Goal: Information Seeking & Learning: Learn about a topic

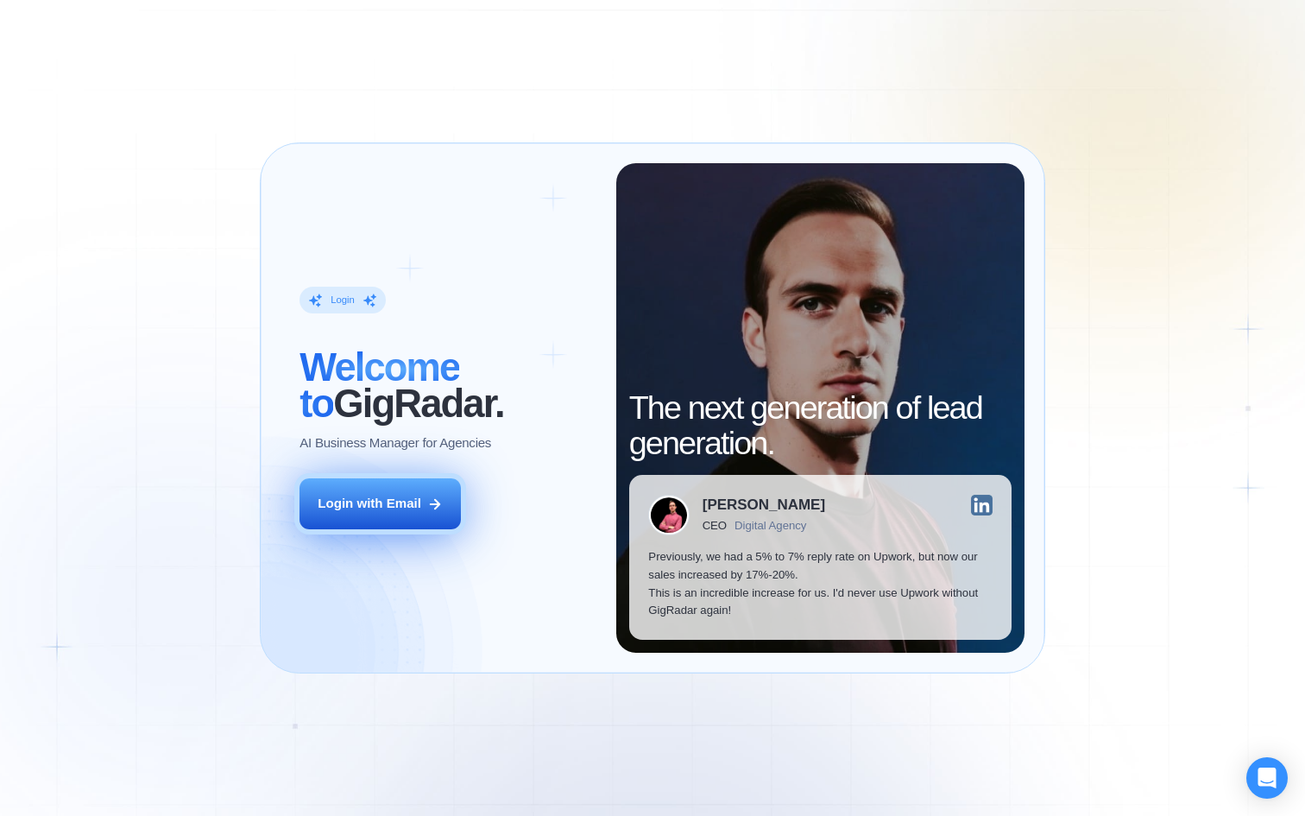
click at [427, 520] on button "Login with Email" at bounding box center [380, 503] width 161 height 51
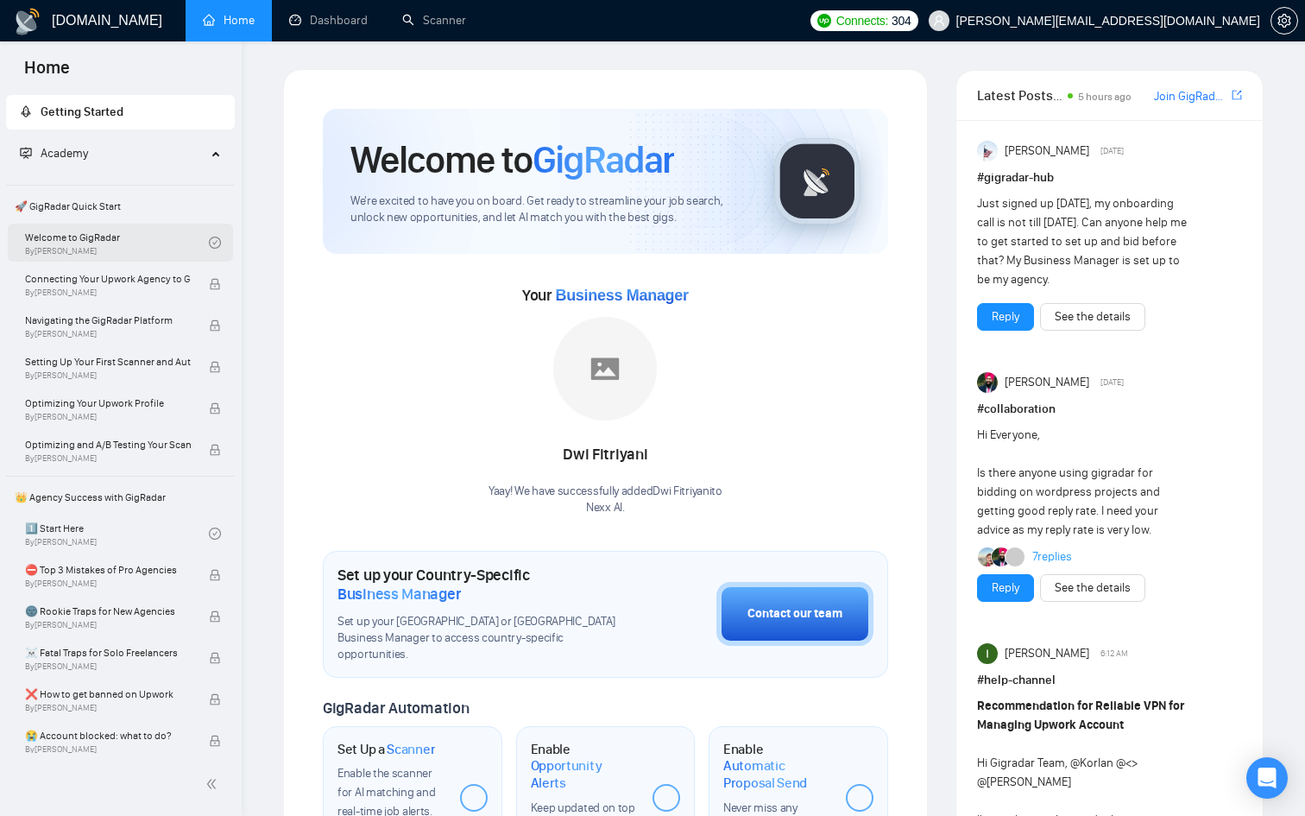
click at [180, 235] on link "Welcome to GigRadar By [PERSON_NAME]" at bounding box center [117, 243] width 184 height 38
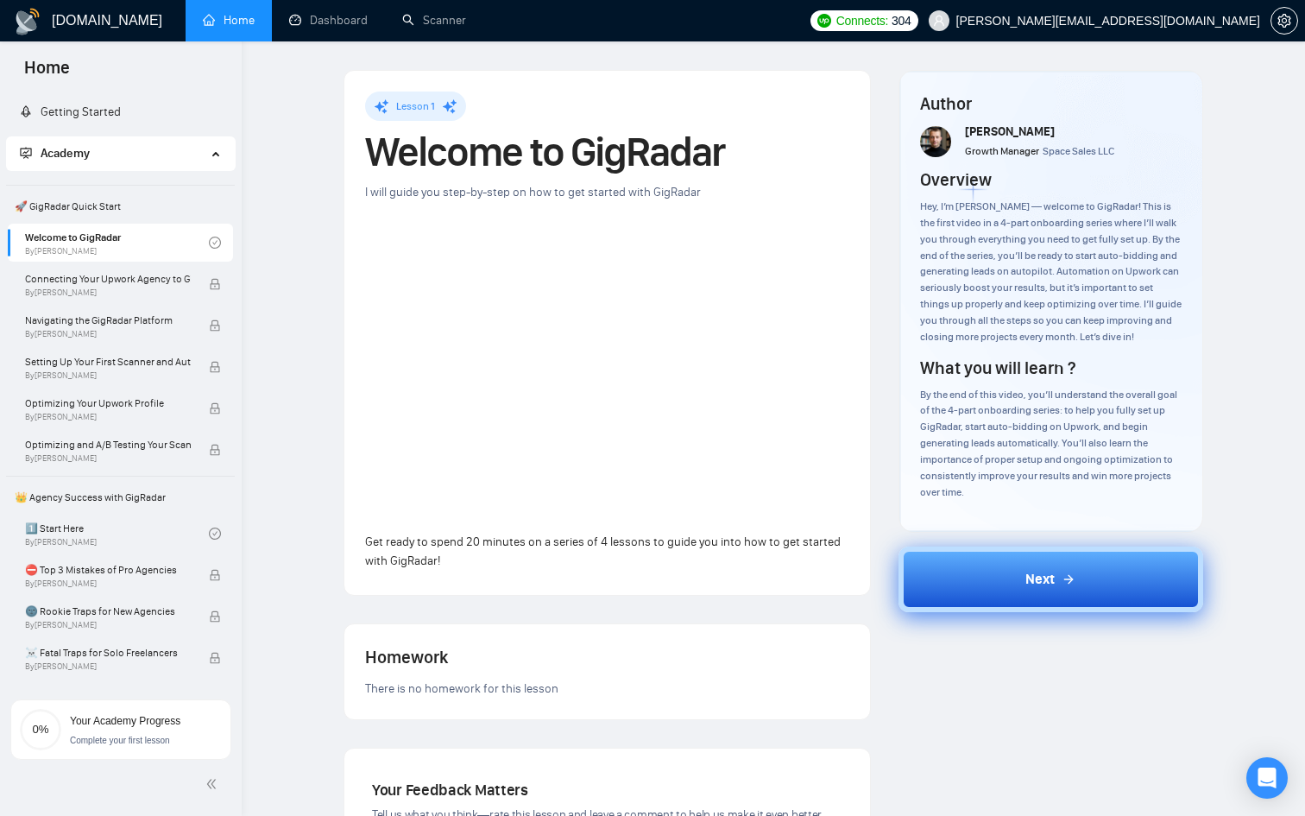
click at [1028, 587] on span "Next" at bounding box center [1040, 579] width 29 height 21
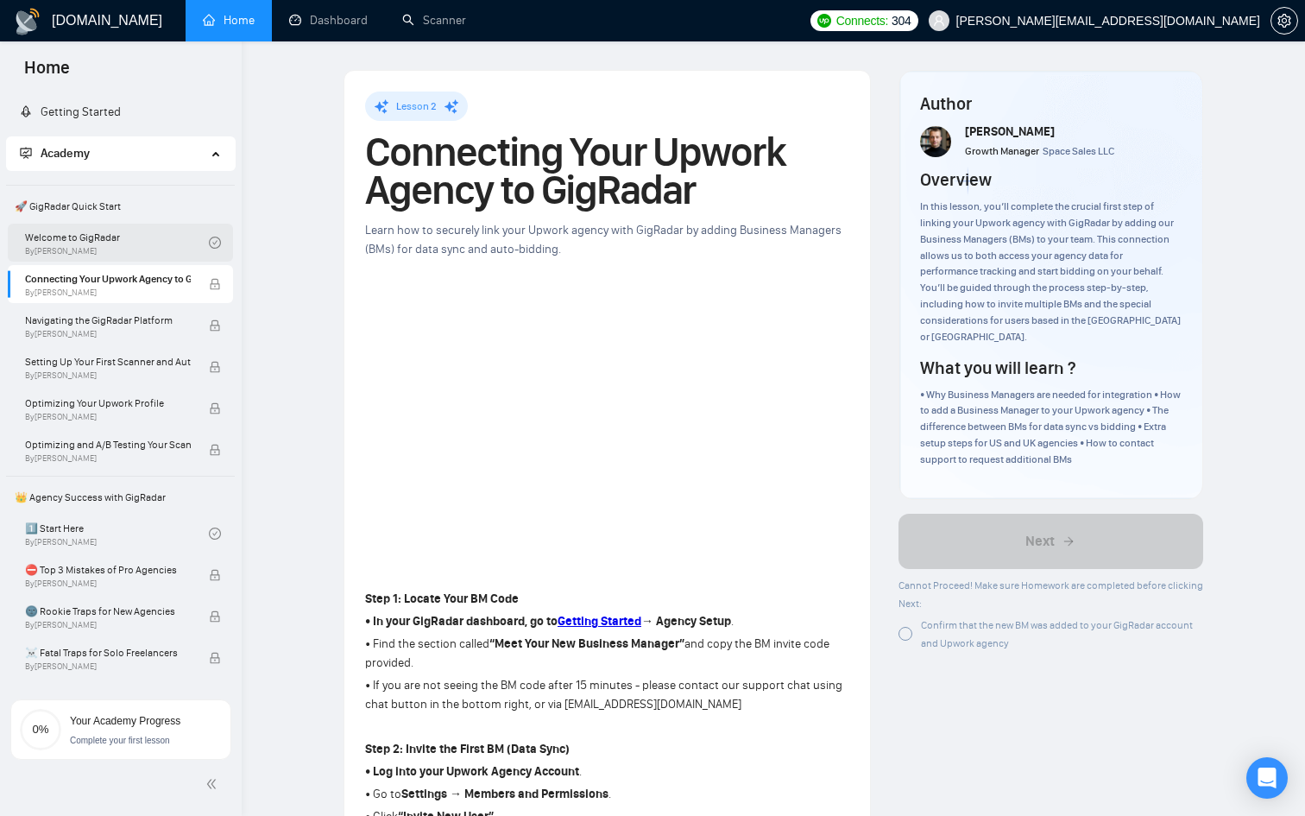
click at [212, 242] on icon "check-circle" at bounding box center [214, 243] width 5 height 4
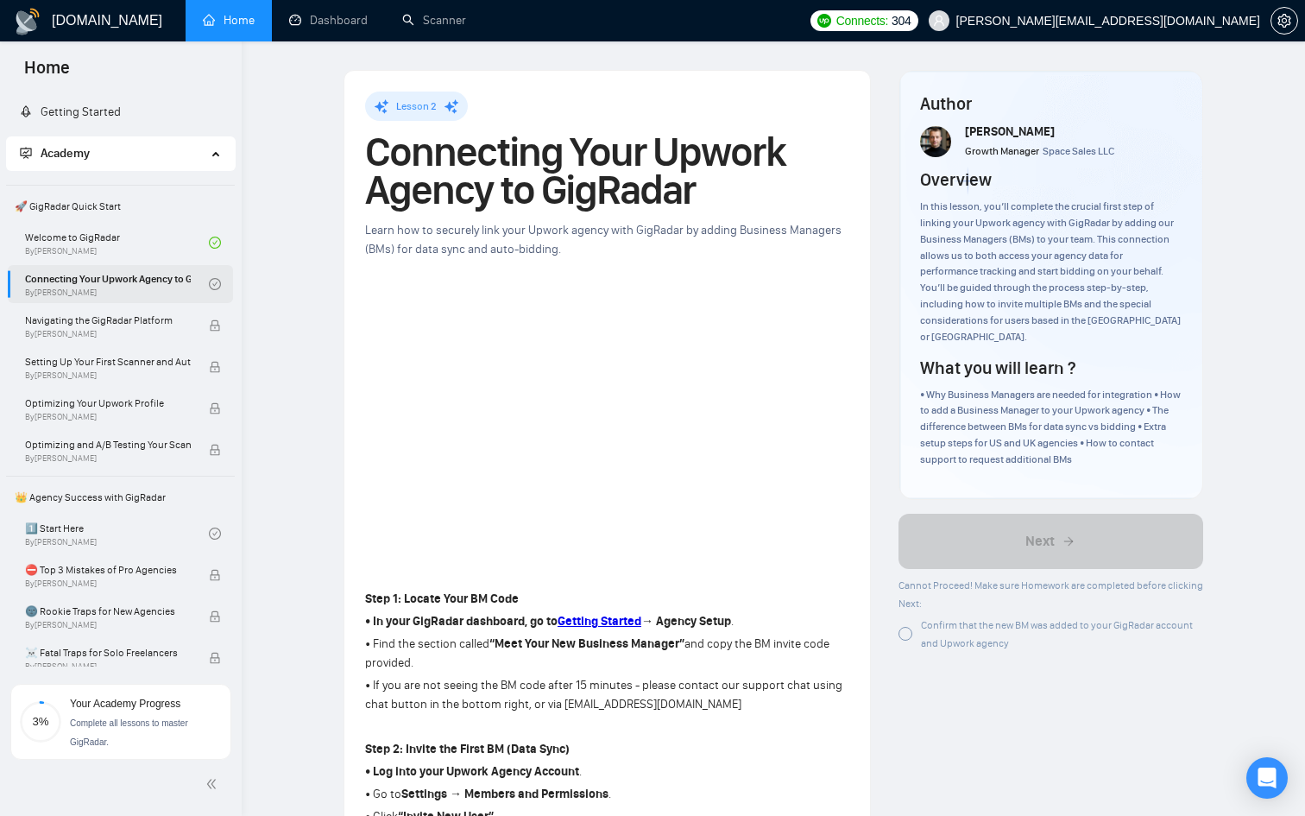
click at [212, 282] on icon "check-circle" at bounding box center [215, 284] width 12 height 12
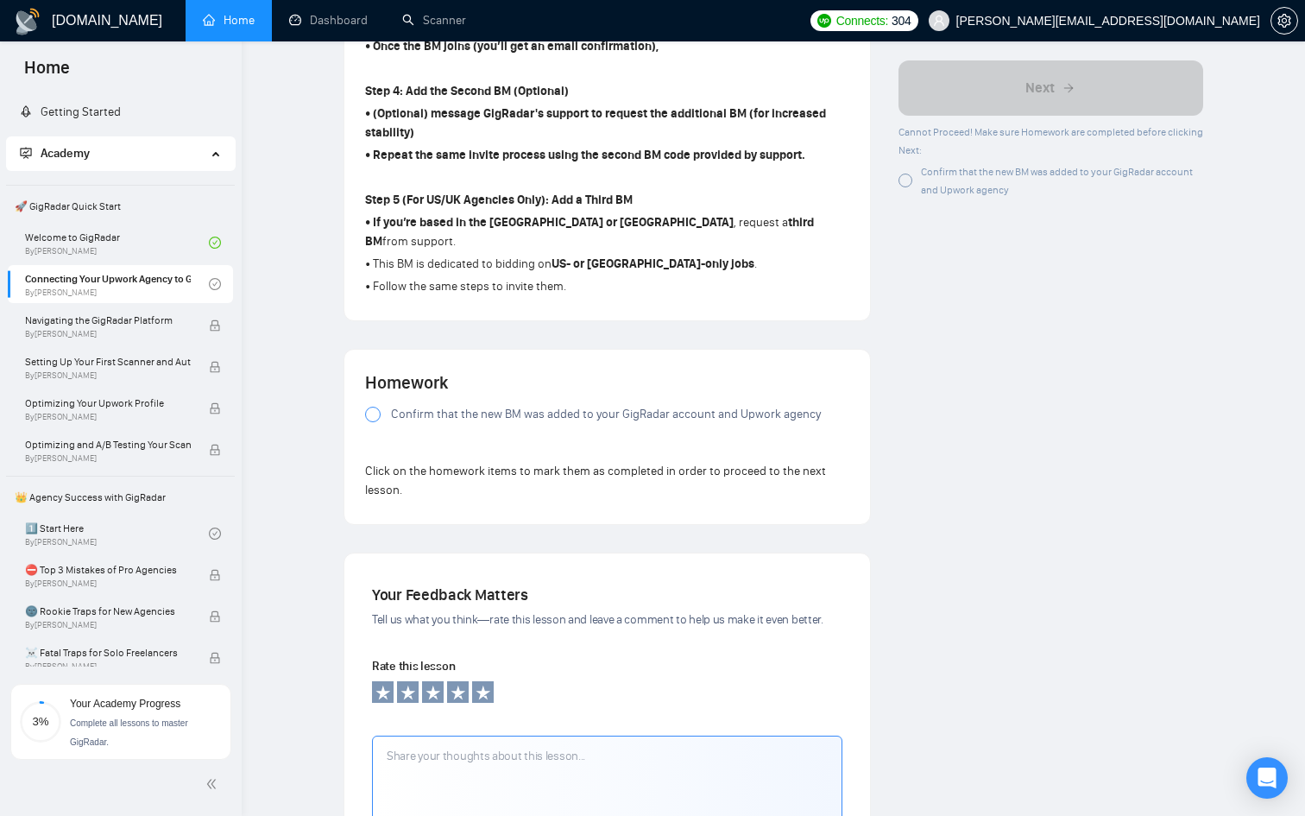
scroll to position [1022, 0]
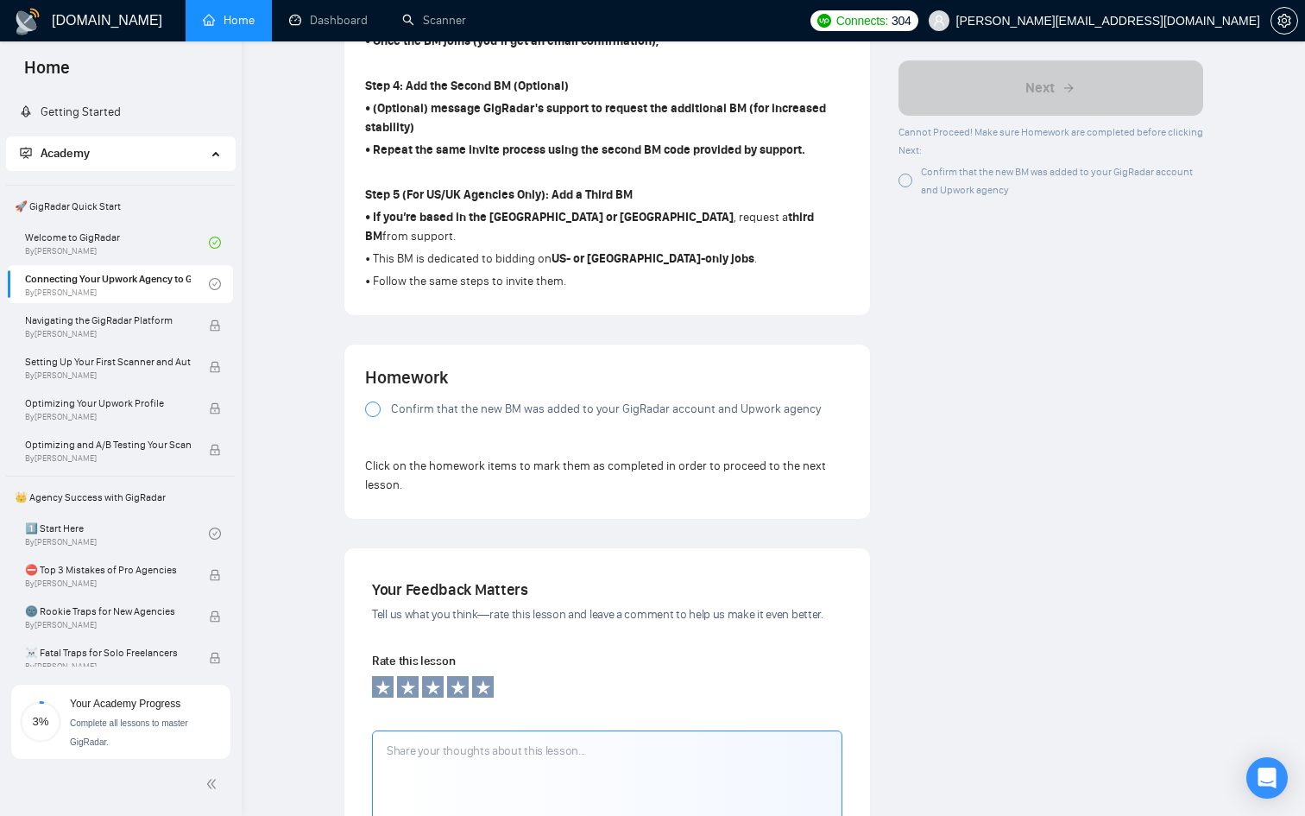
click at [370, 417] on div at bounding box center [373, 409] width 16 height 16
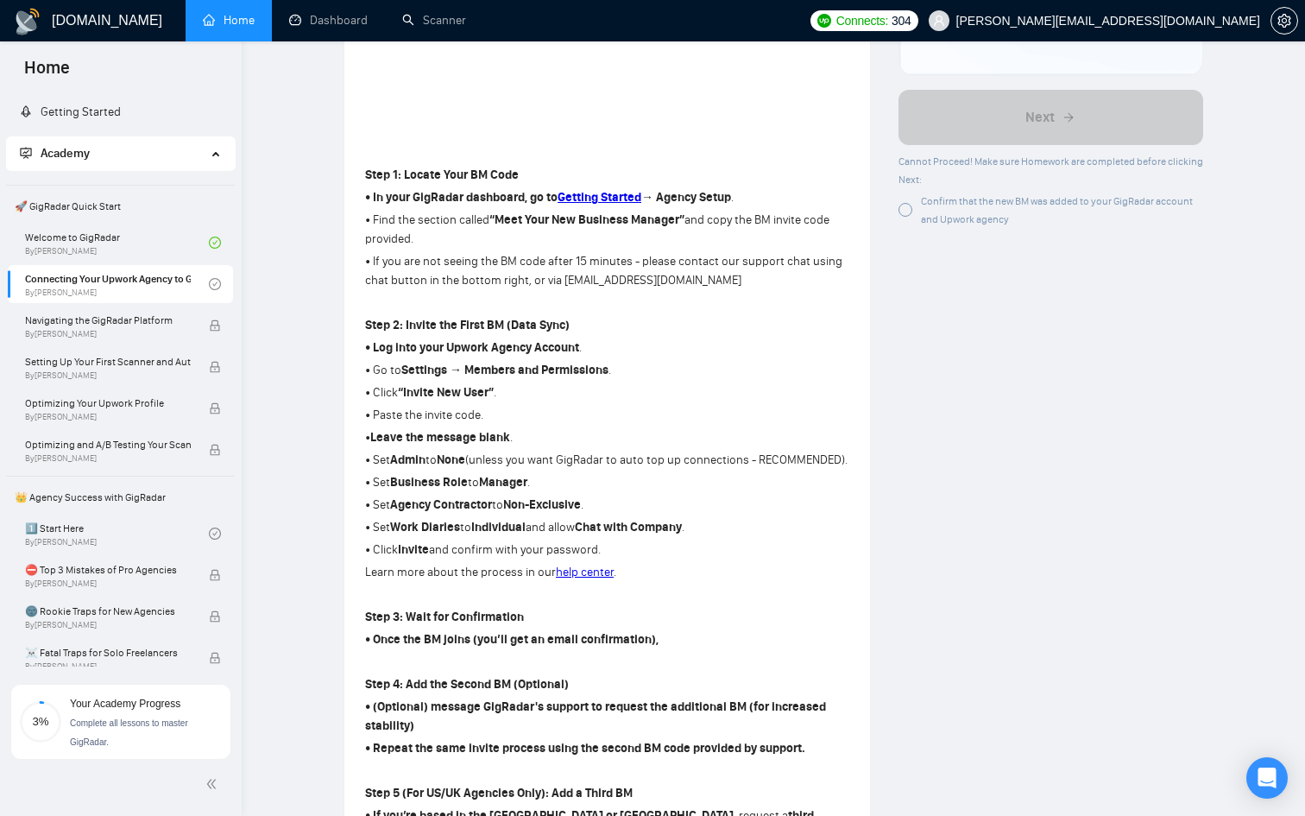
scroll to position [0, 0]
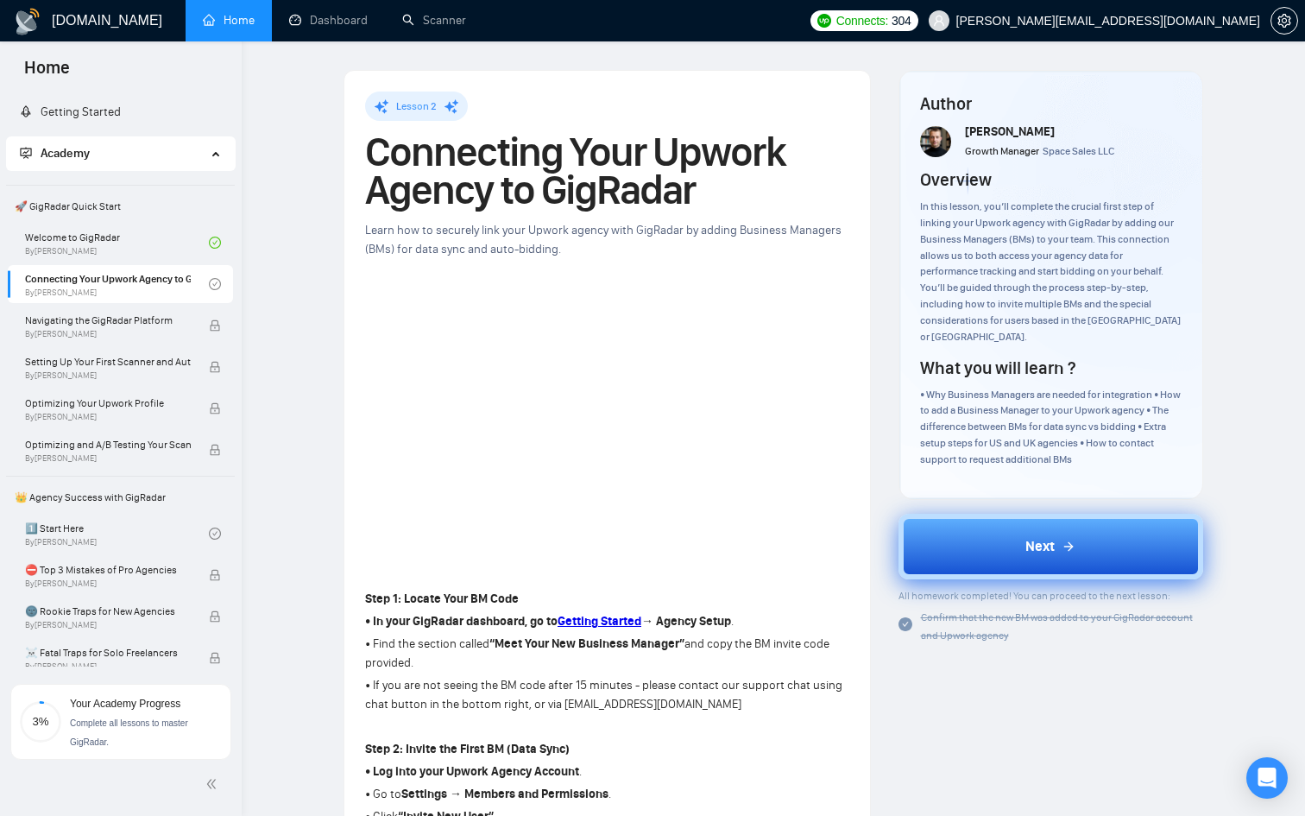
click at [1026, 536] on span "Next" at bounding box center [1040, 546] width 29 height 21
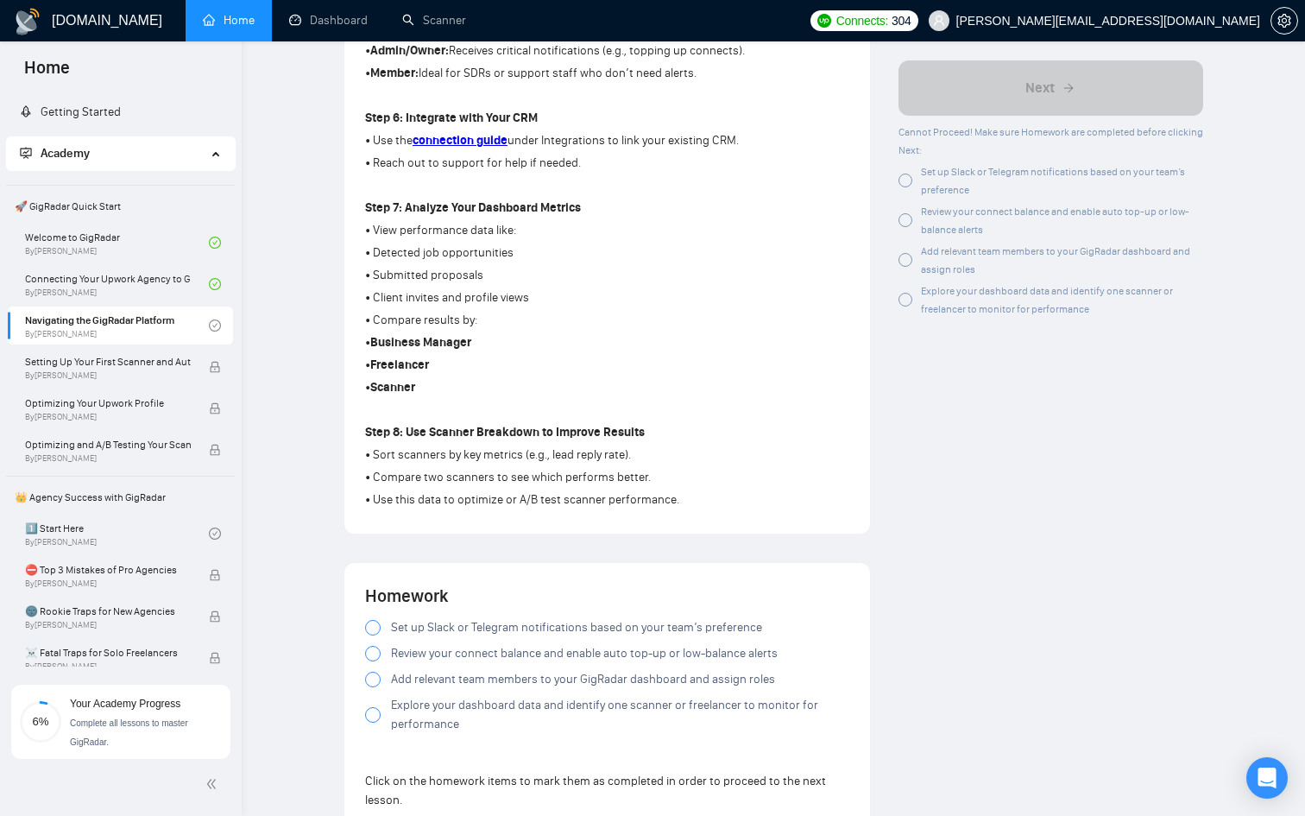
scroll to position [1083, 0]
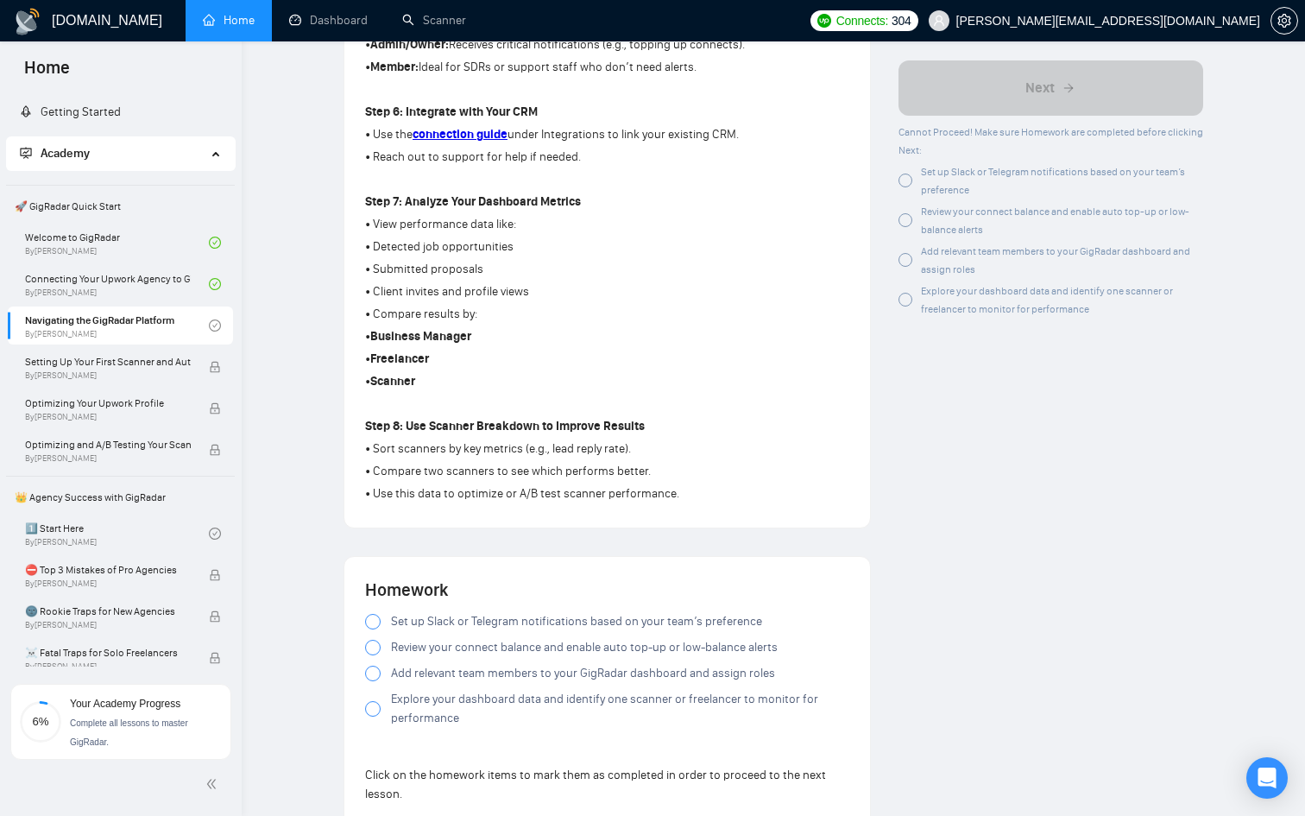
click at [371, 618] on div "Homework Set up Slack or Telegram notifications based on your team’s preference…" at bounding box center [607, 693] width 484 height 230
click at [369, 625] on div at bounding box center [373, 622] width 16 height 16
click at [374, 681] on div at bounding box center [373, 674] width 16 height 16
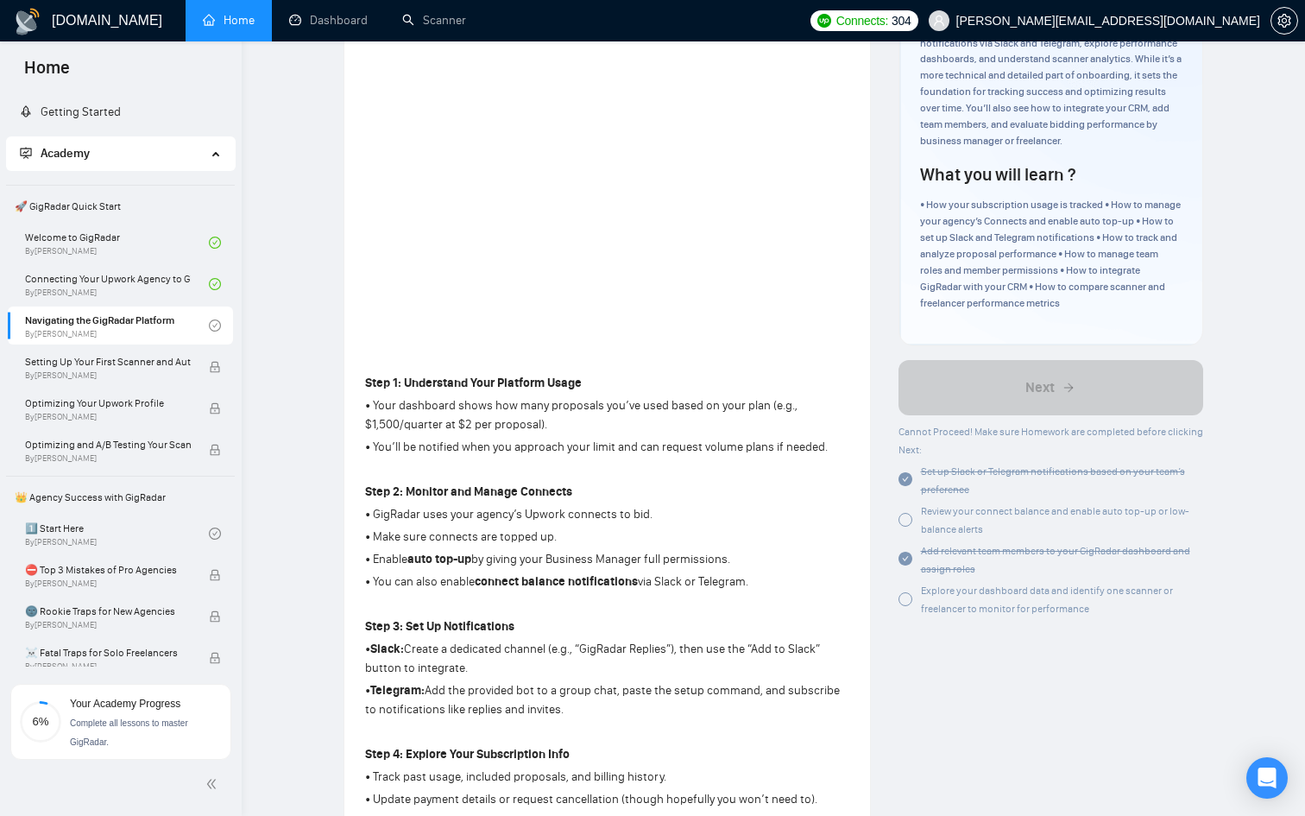
scroll to position [447, 0]
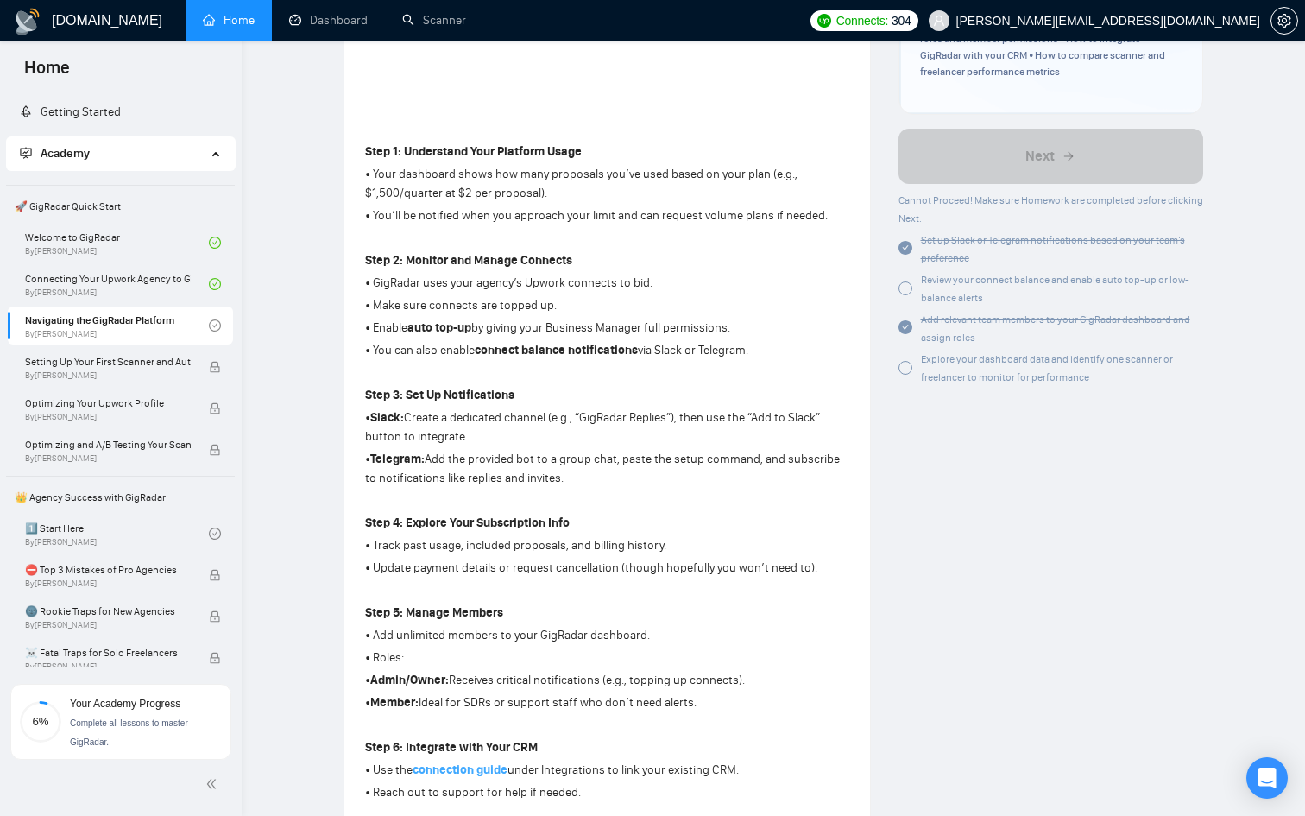
click at [465, 774] on strong "connection guide" at bounding box center [460, 769] width 95 height 15
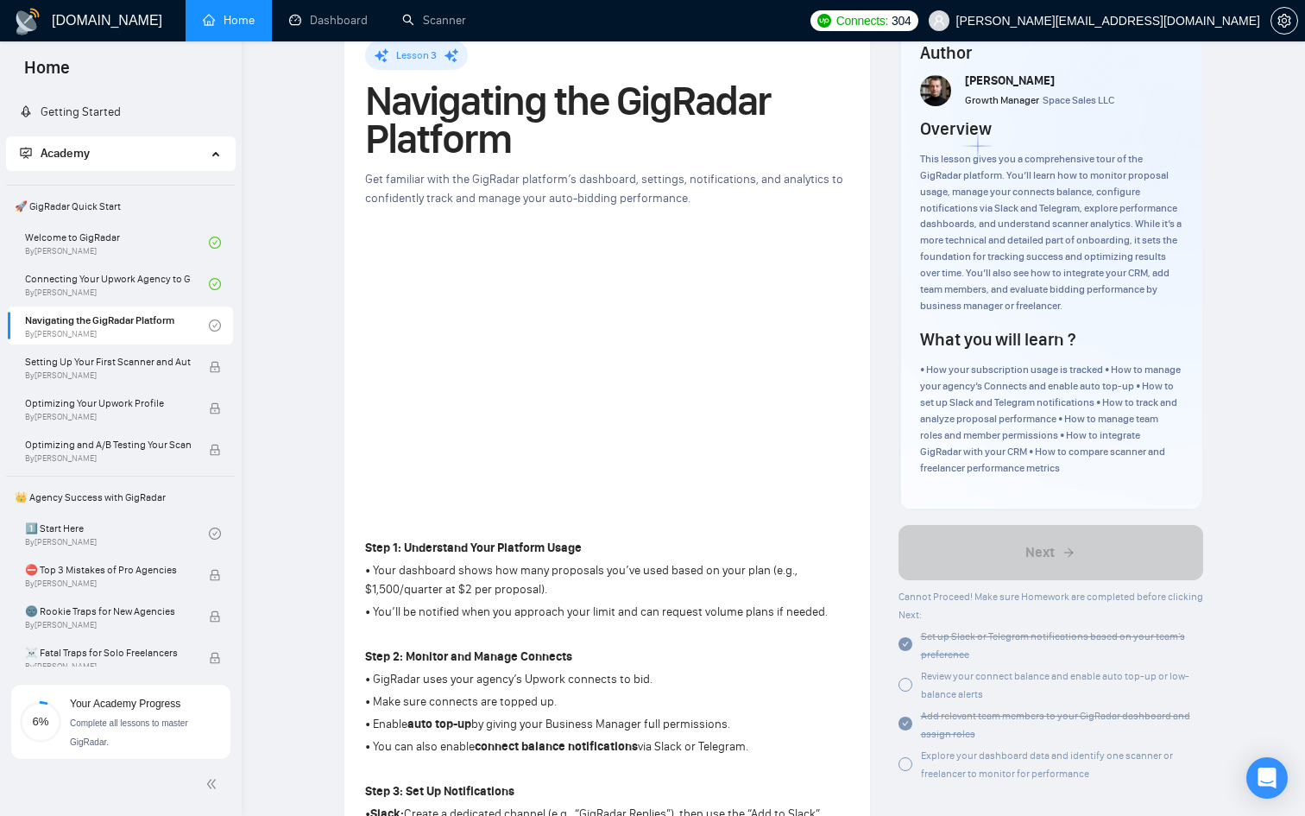
scroll to position [0, 0]
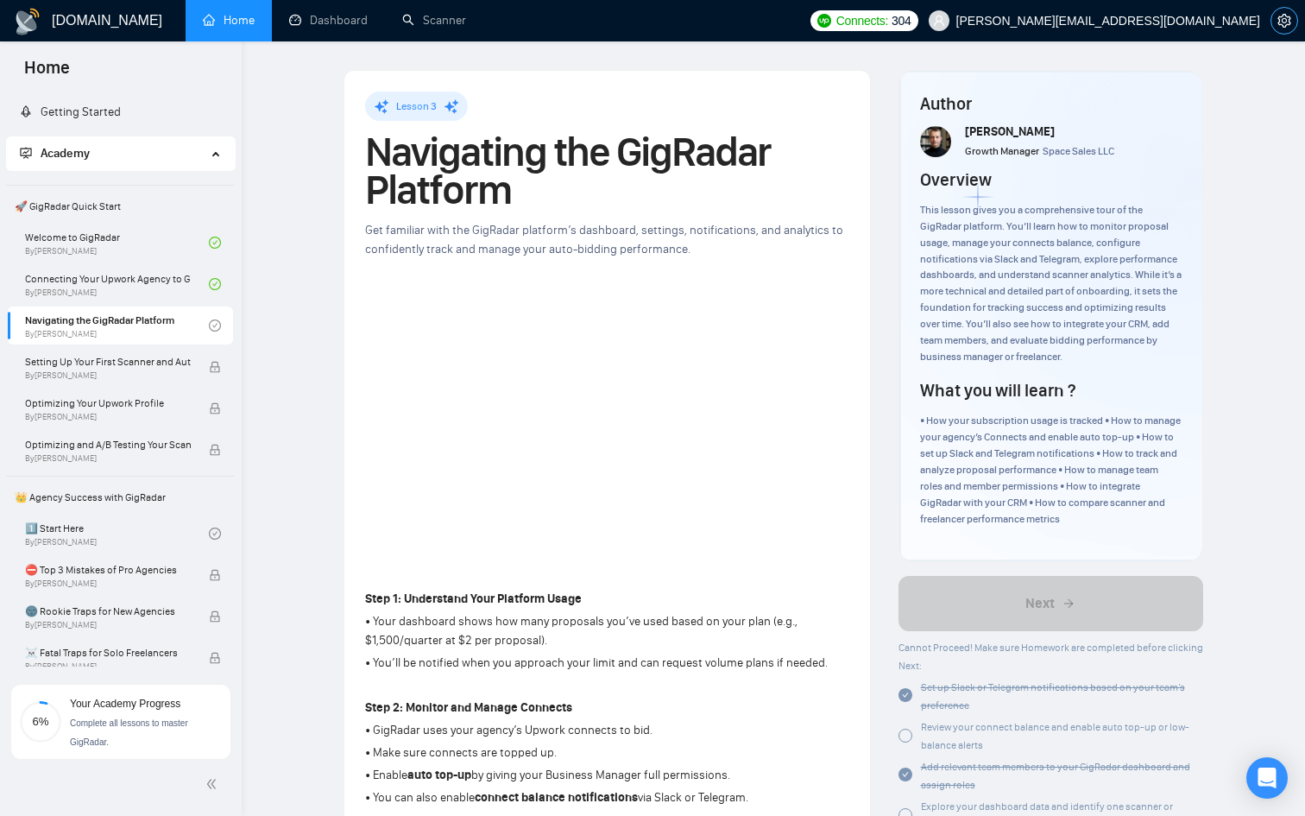
click at [1283, 30] on button "button" at bounding box center [1285, 21] width 28 height 28
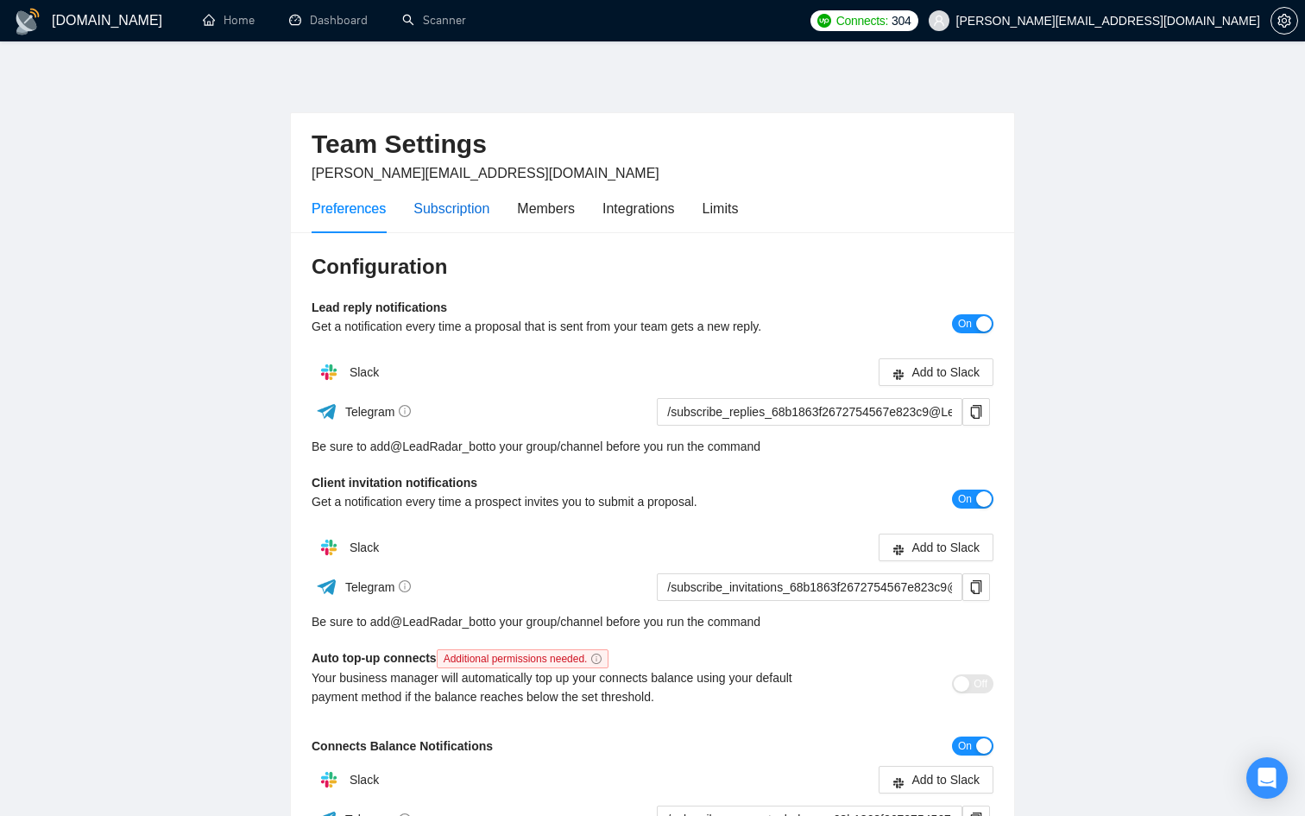
click at [434, 212] on div "Subscription" at bounding box center [452, 209] width 76 height 22
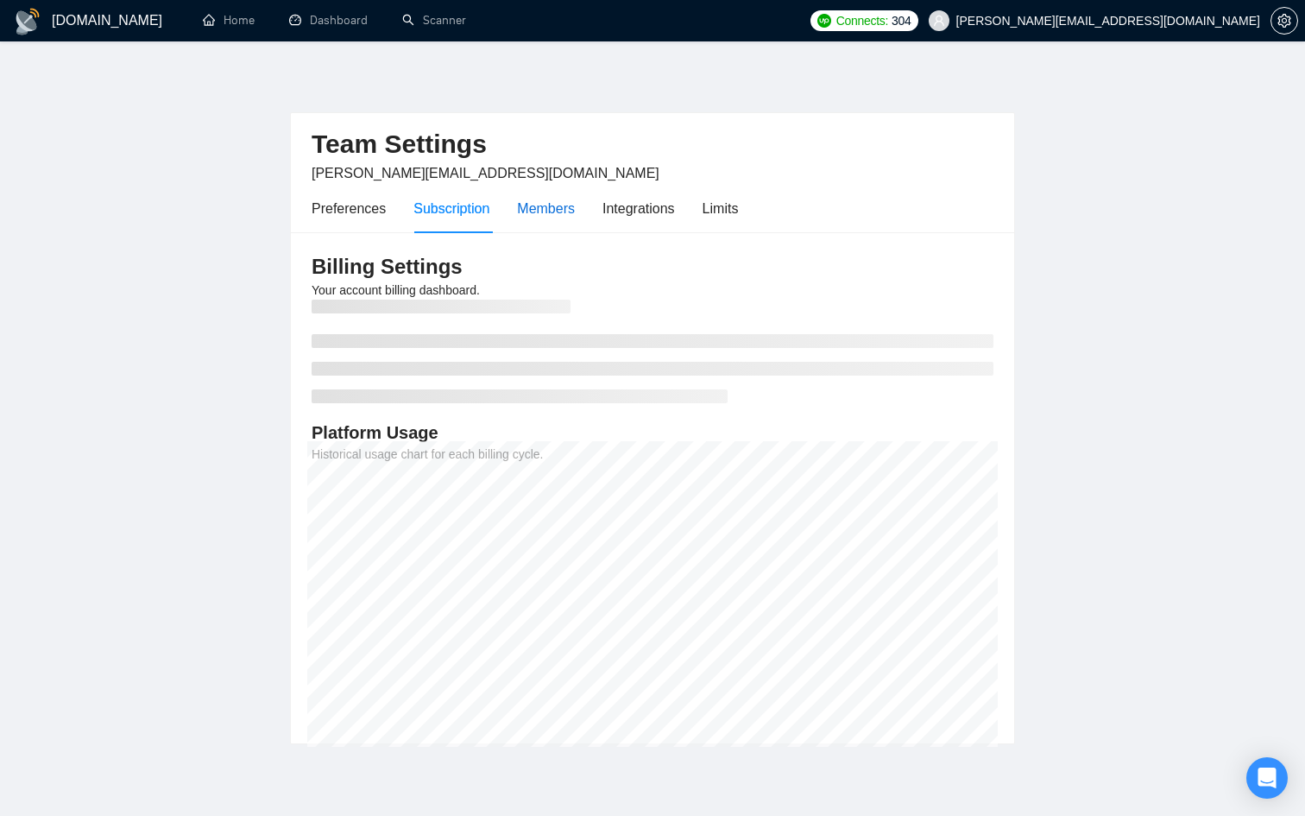
click at [534, 210] on div "Members" at bounding box center [546, 209] width 58 height 22
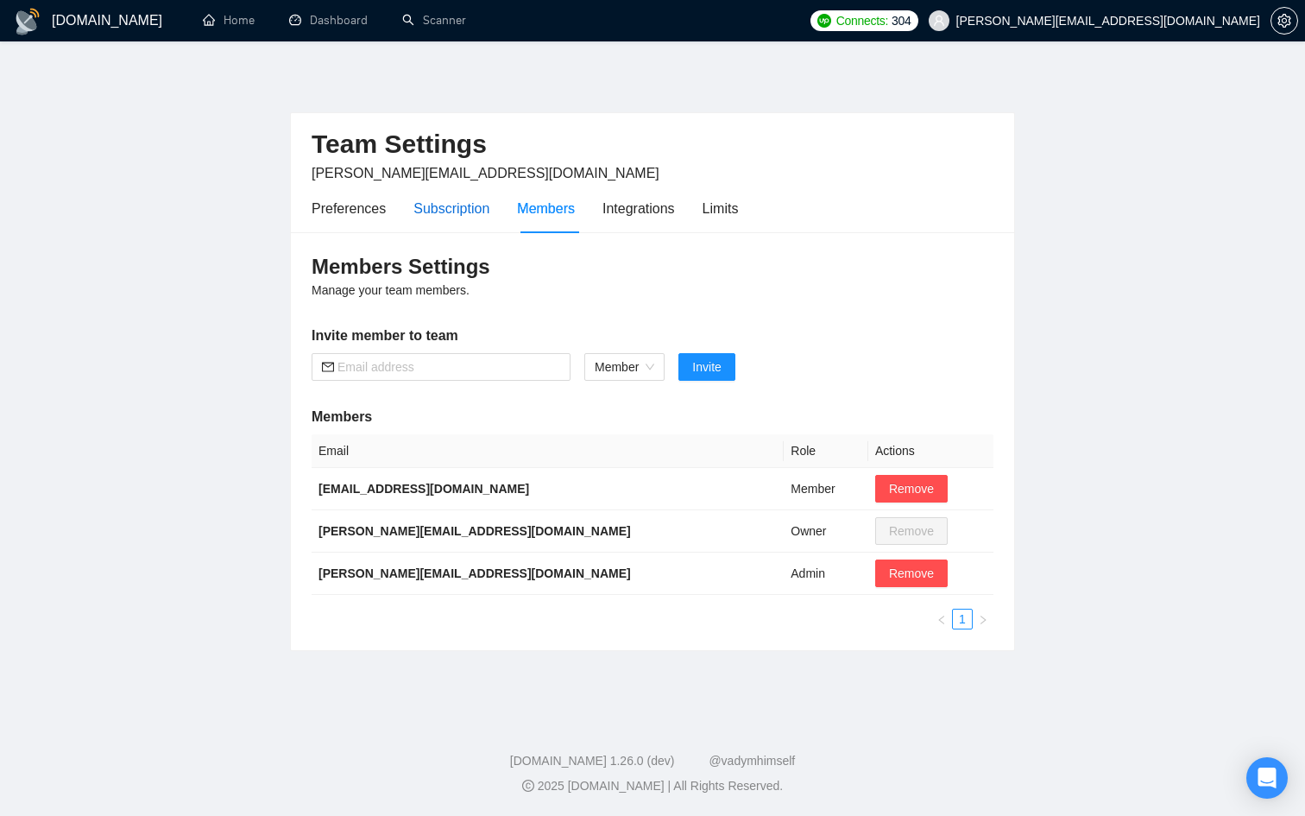
click at [460, 209] on div "Subscription" at bounding box center [452, 209] width 76 height 22
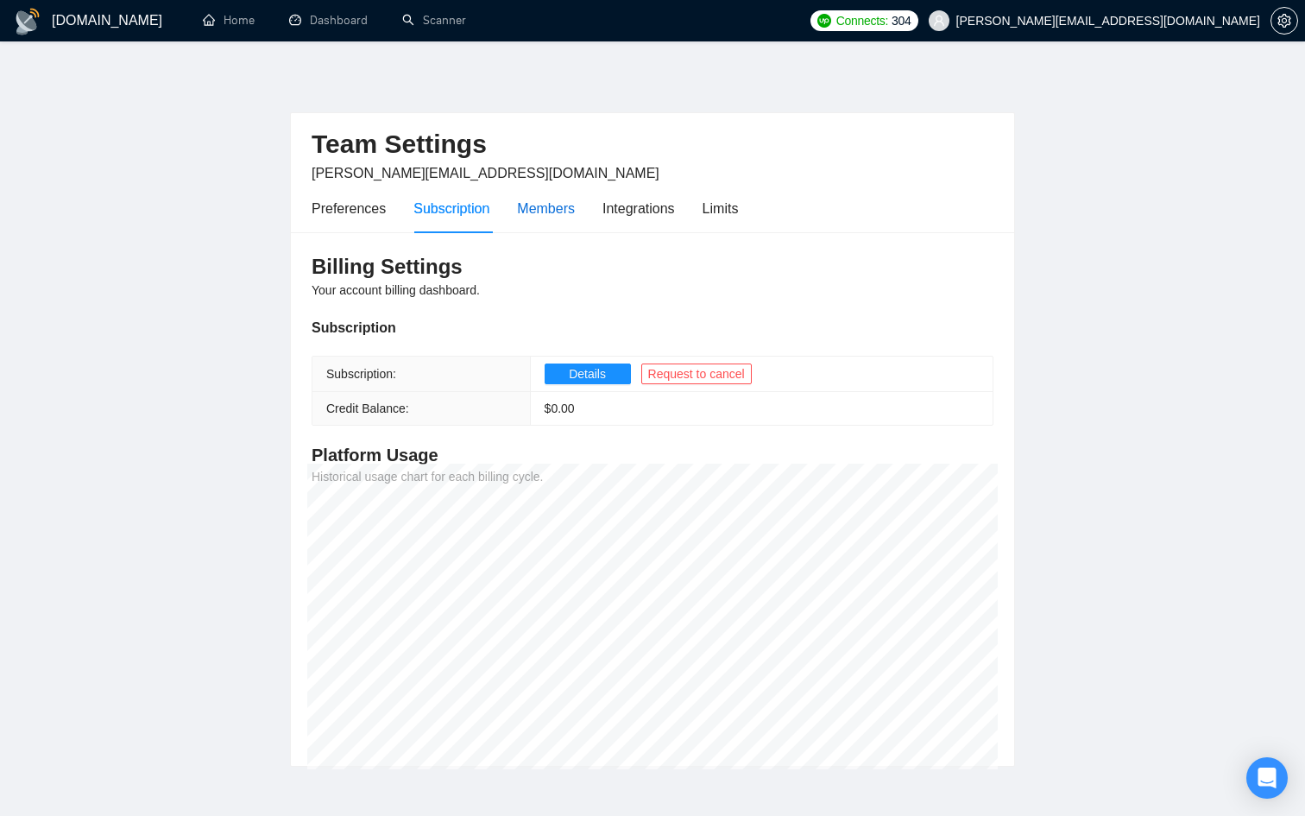
click at [550, 212] on div "Members" at bounding box center [546, 209] width 58 height 22
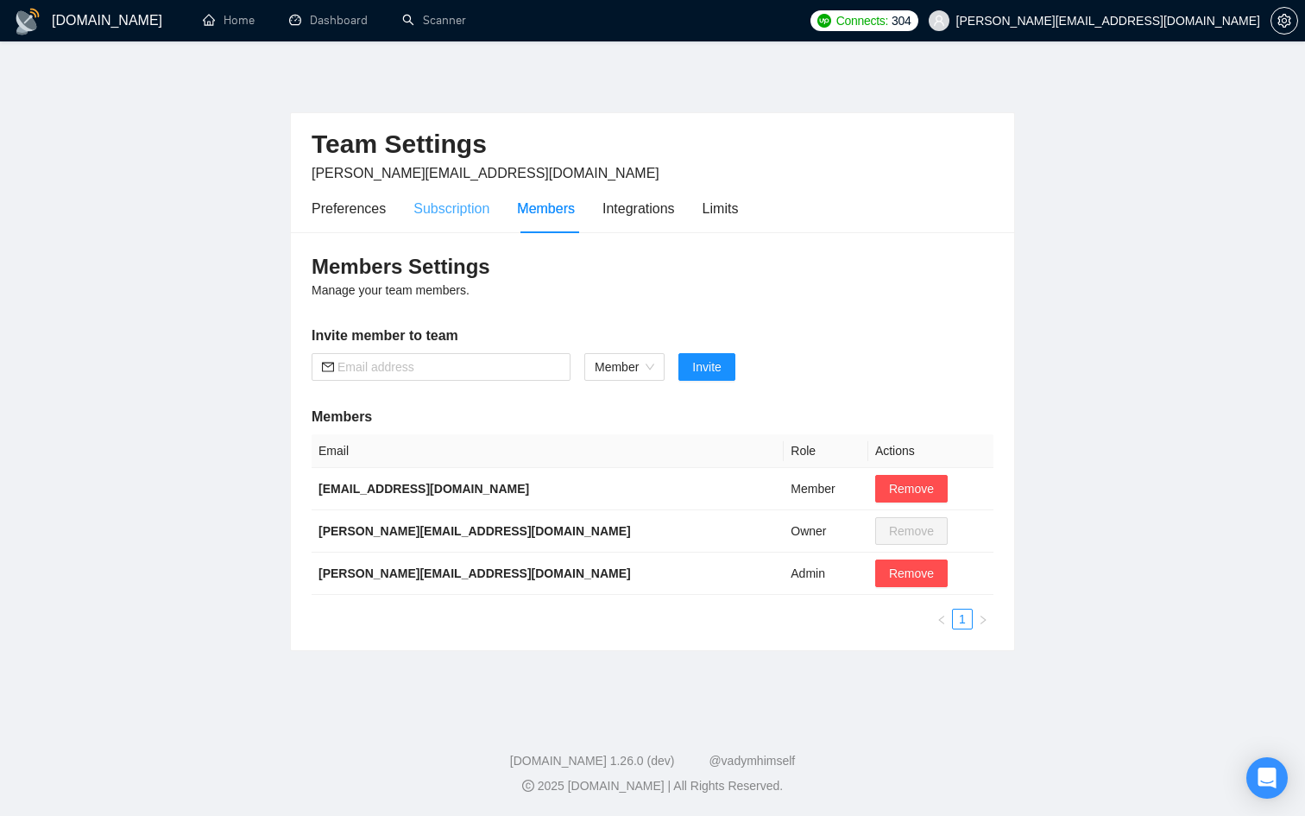
click at [463, 220] on div "Subscription" at bounding box center [452, 208] width 76 height 49
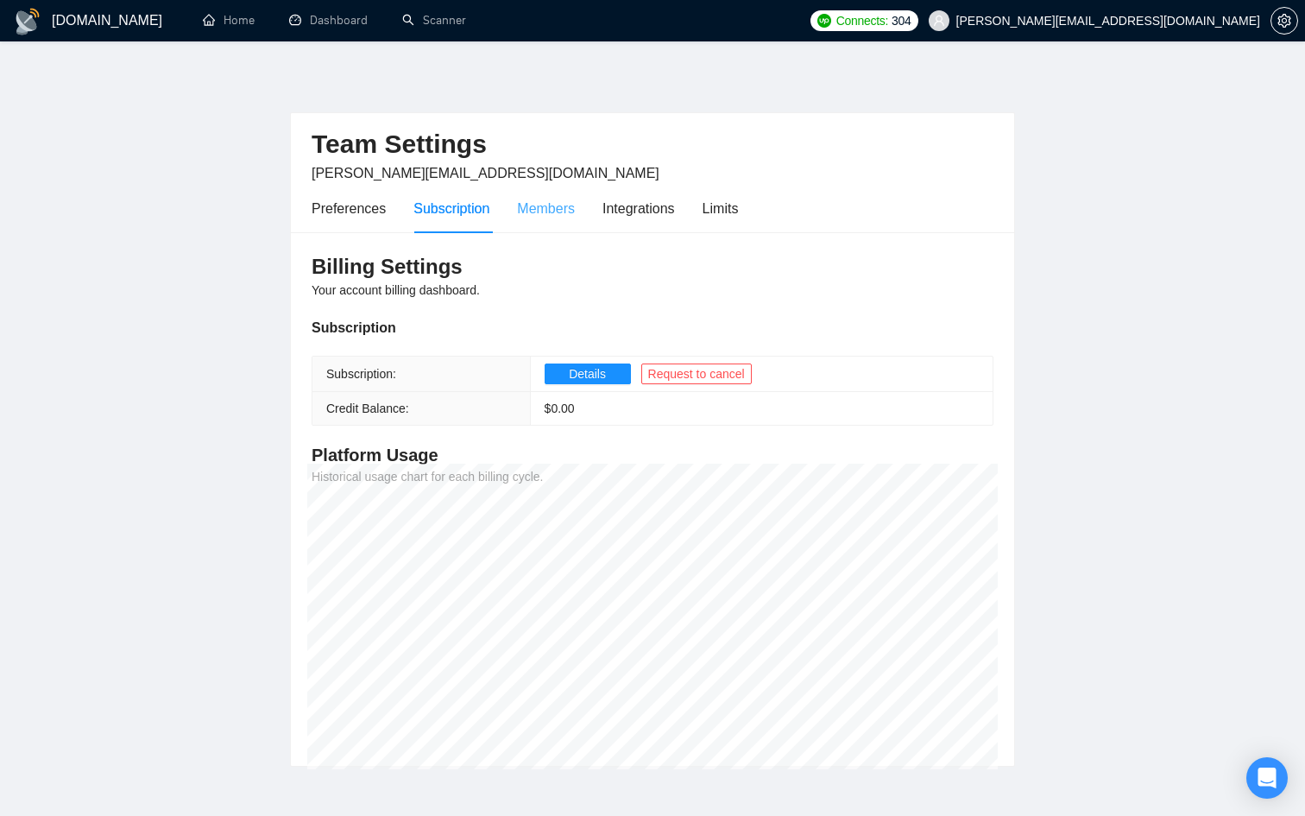
click at [575, 224] on div "Members" at bounding box center [546, 208] width 58 height 49
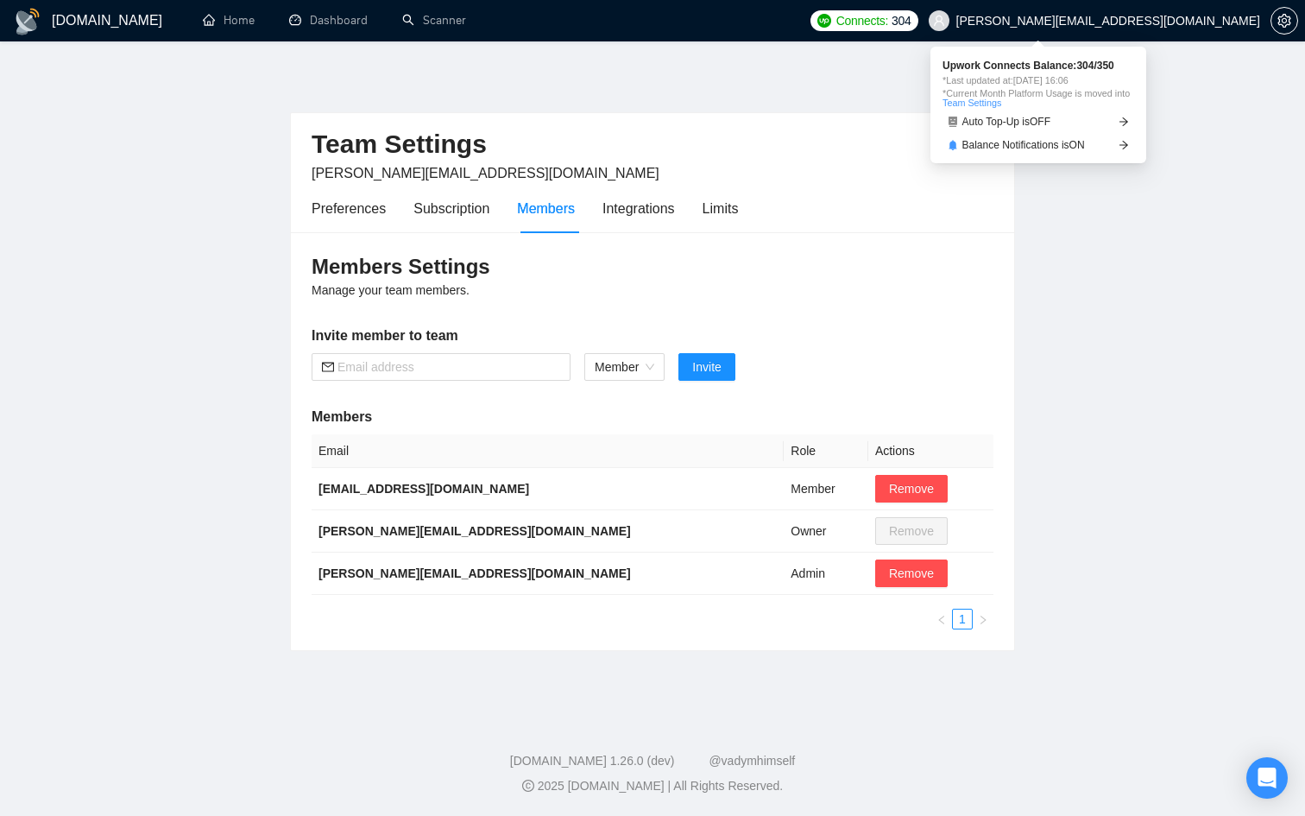
click at [888, 27] on span "Connects:" at bounding box center [863, 20] width 52 height 19
click at [1098, 118] on link "Auto Top-Up is OFF" at bounding box center [1039, 122] width 192 height 18
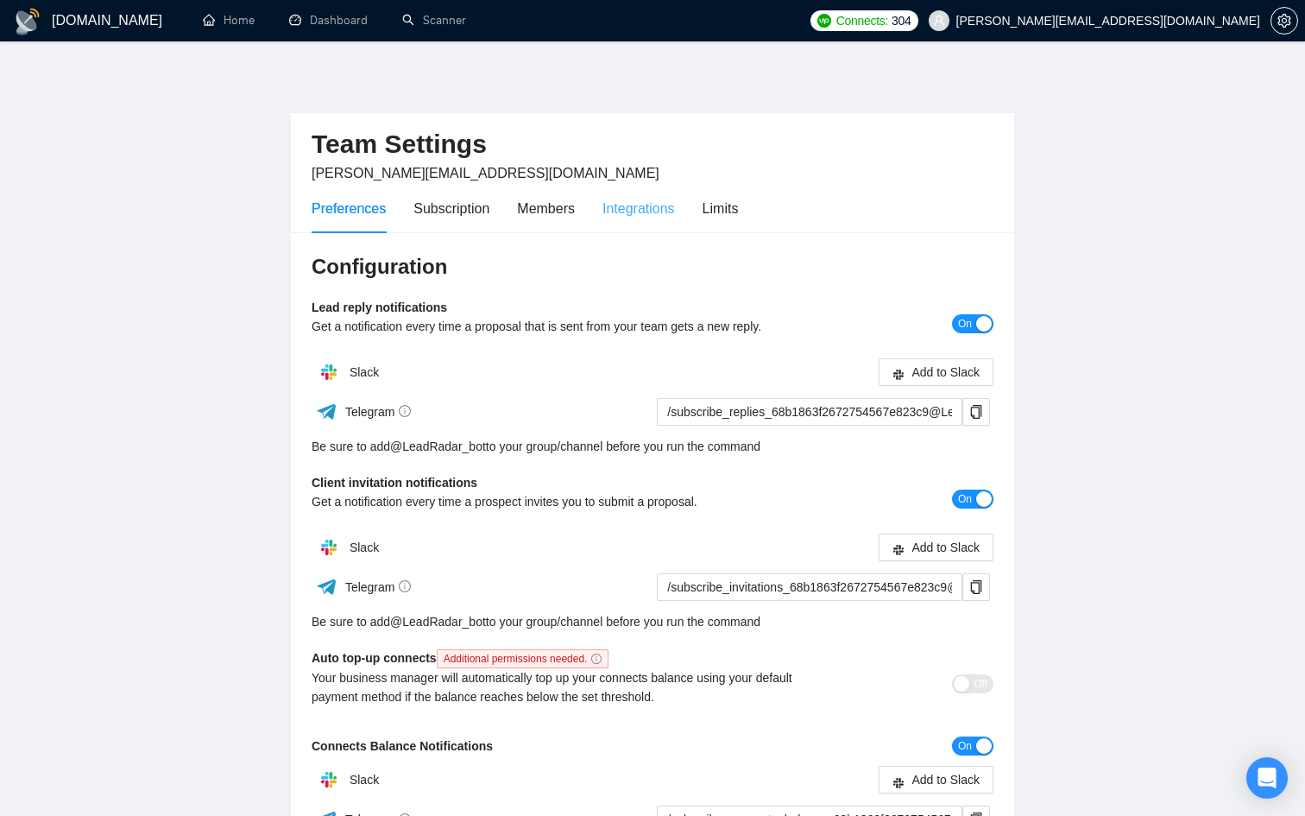
scroll to position [297, 0]
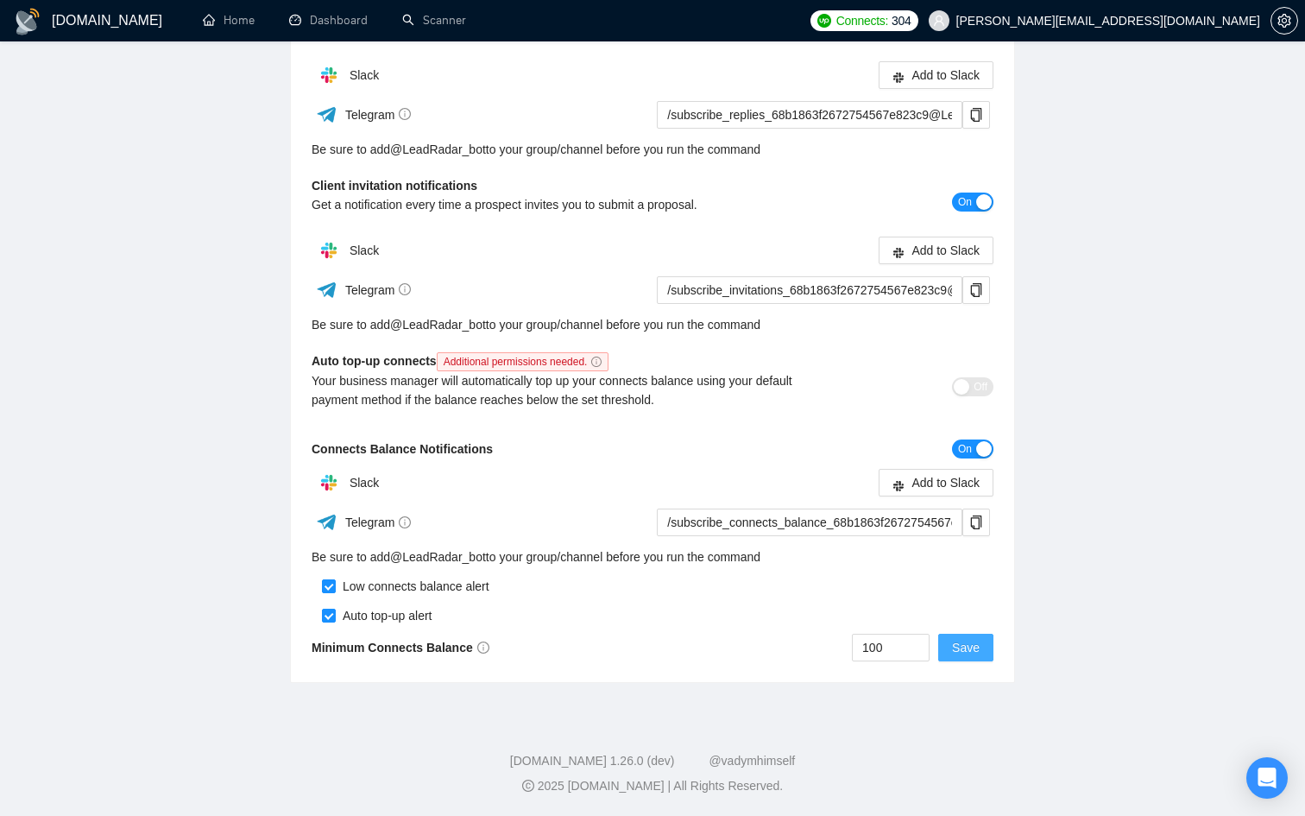
click at [953, 641] on span "Save" at bounding box center [966, 647] width 28 height 19
click at [218, 28] on link "Home" at bounding box center [229, 20] width 52 height 15
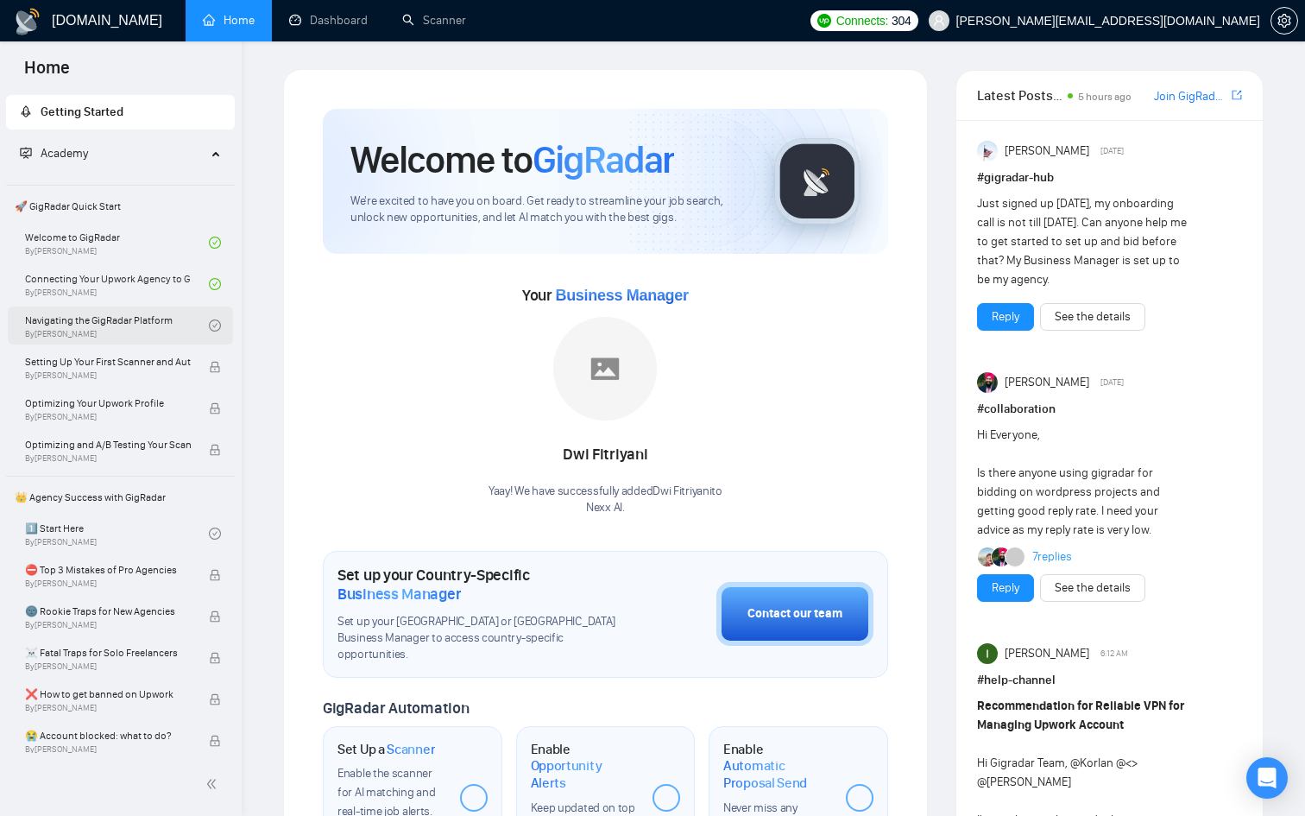
click at [156, 327] on link "Navigating the GigRadar Platform By [PERSON_NAME]" at bounding box center [117, 325] width 184 height 38
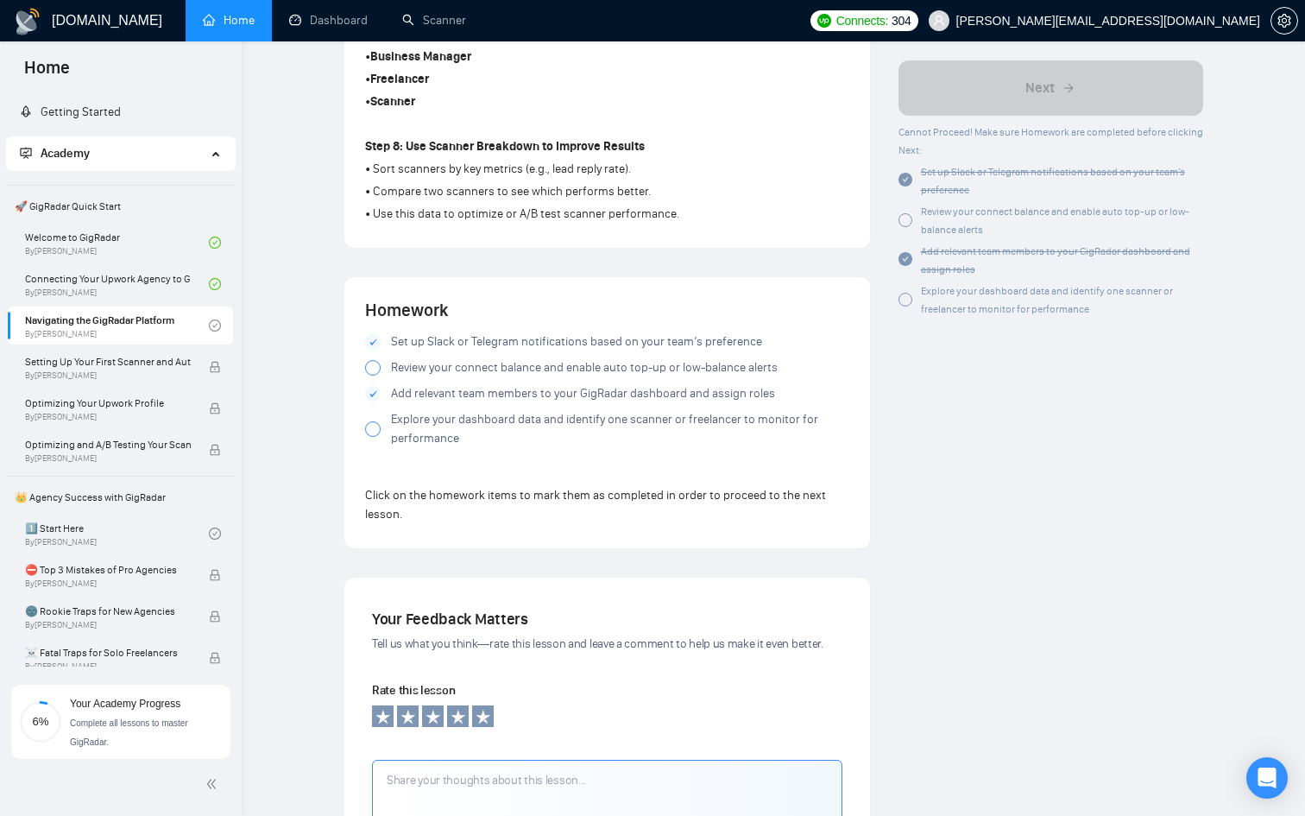
scroll to position [1346, 0]
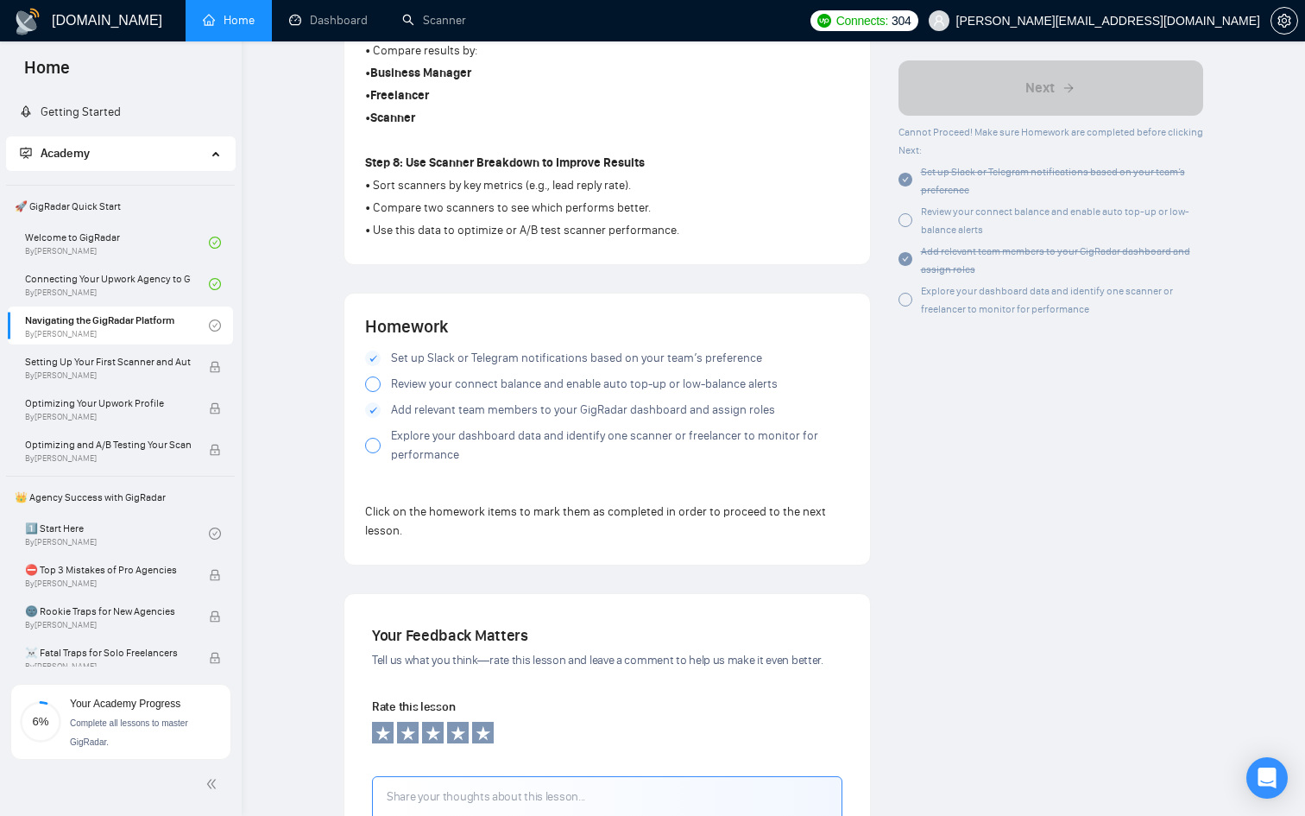
click at [374, 392] on div at bounding box center [373, 384] width 16 height 16
click at [376, 449] on div at bounding box center [373, 446] width 16 height 16
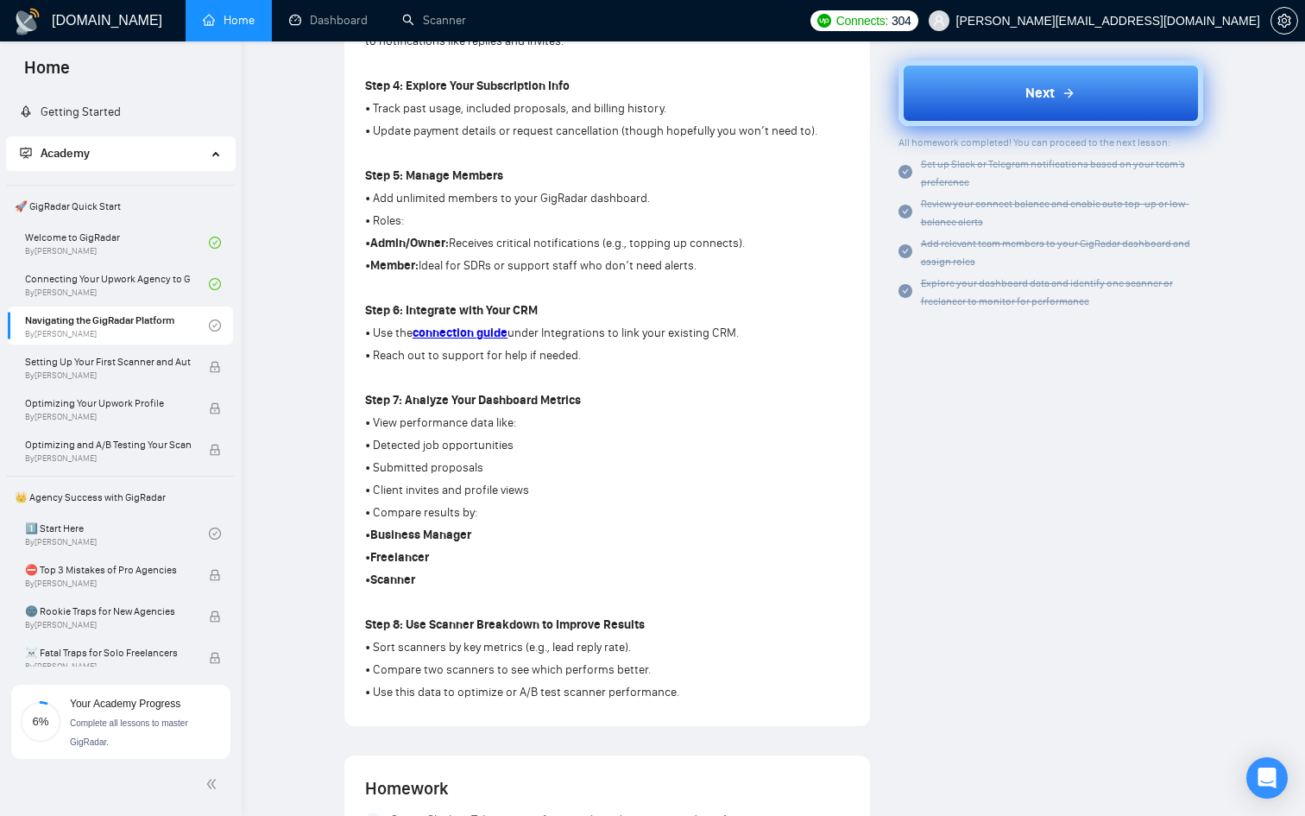
click at [1064, 84] on div "Next" at bounding box center [1051, 93] width 50 height 21
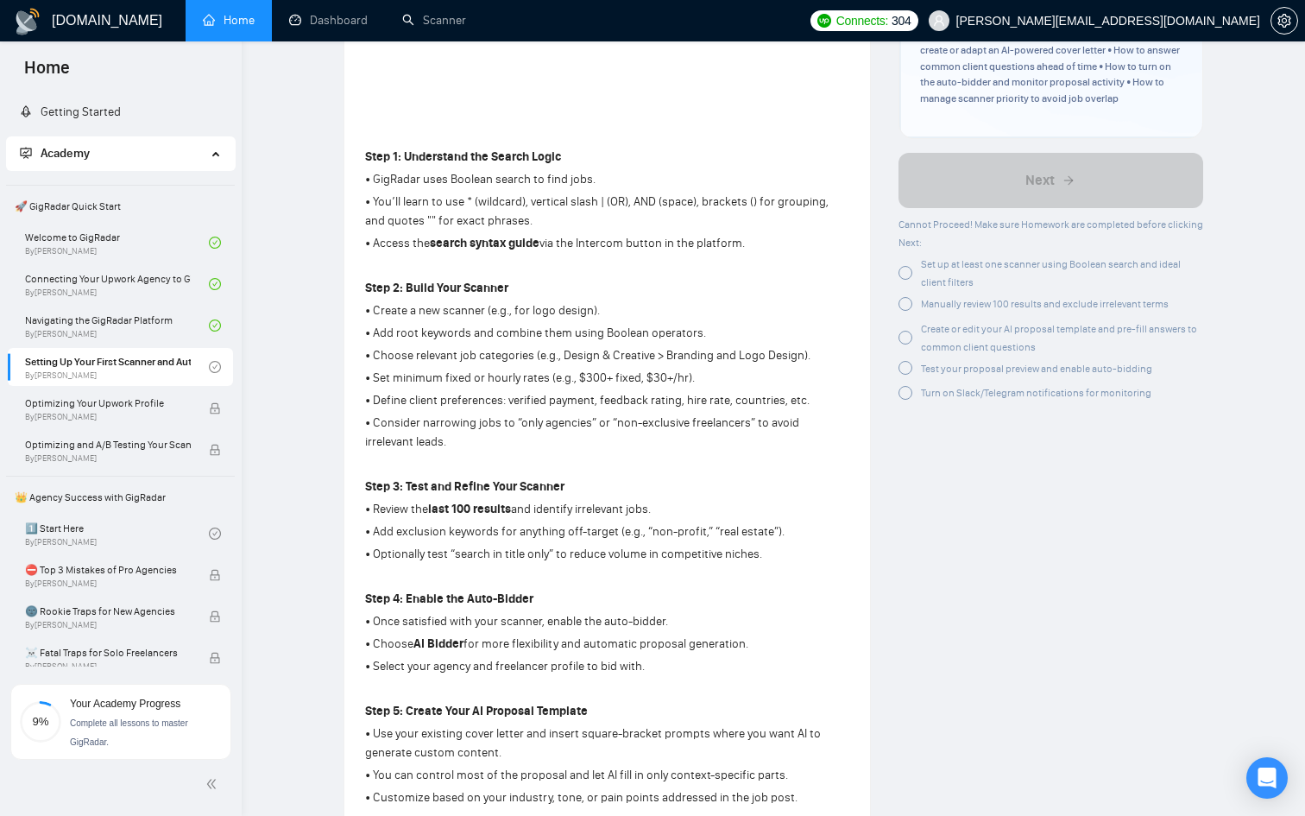
scroll to position [439, 0]
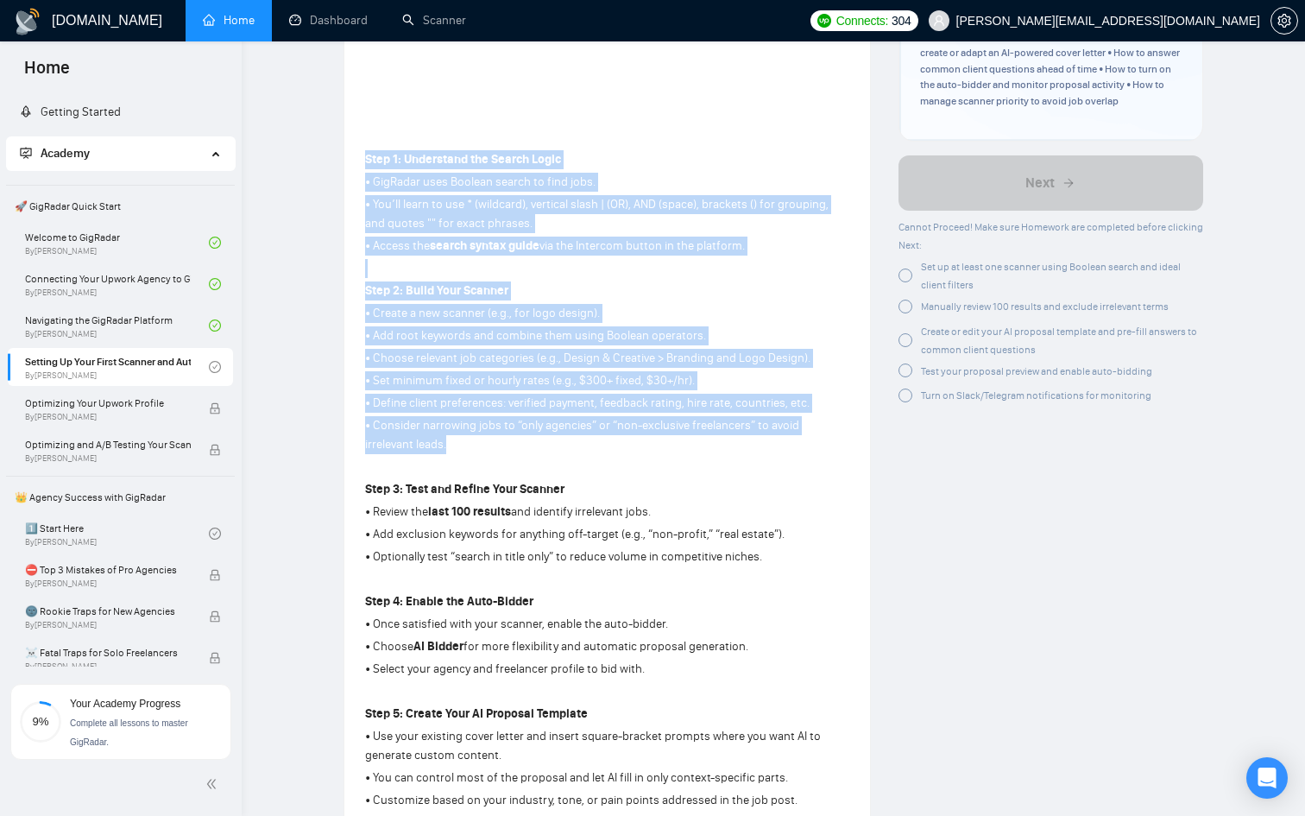
drag, startPoint x: 367, startPoint y: 155, endPoint x: 632, endPoint y: 448, distance: 394.8
click at [632, 448] on div "Step 1: Understand the Search Logic • GigRadar uses Boolean search to find jobs…" at bounding box center [607, 645] width 484 height 996
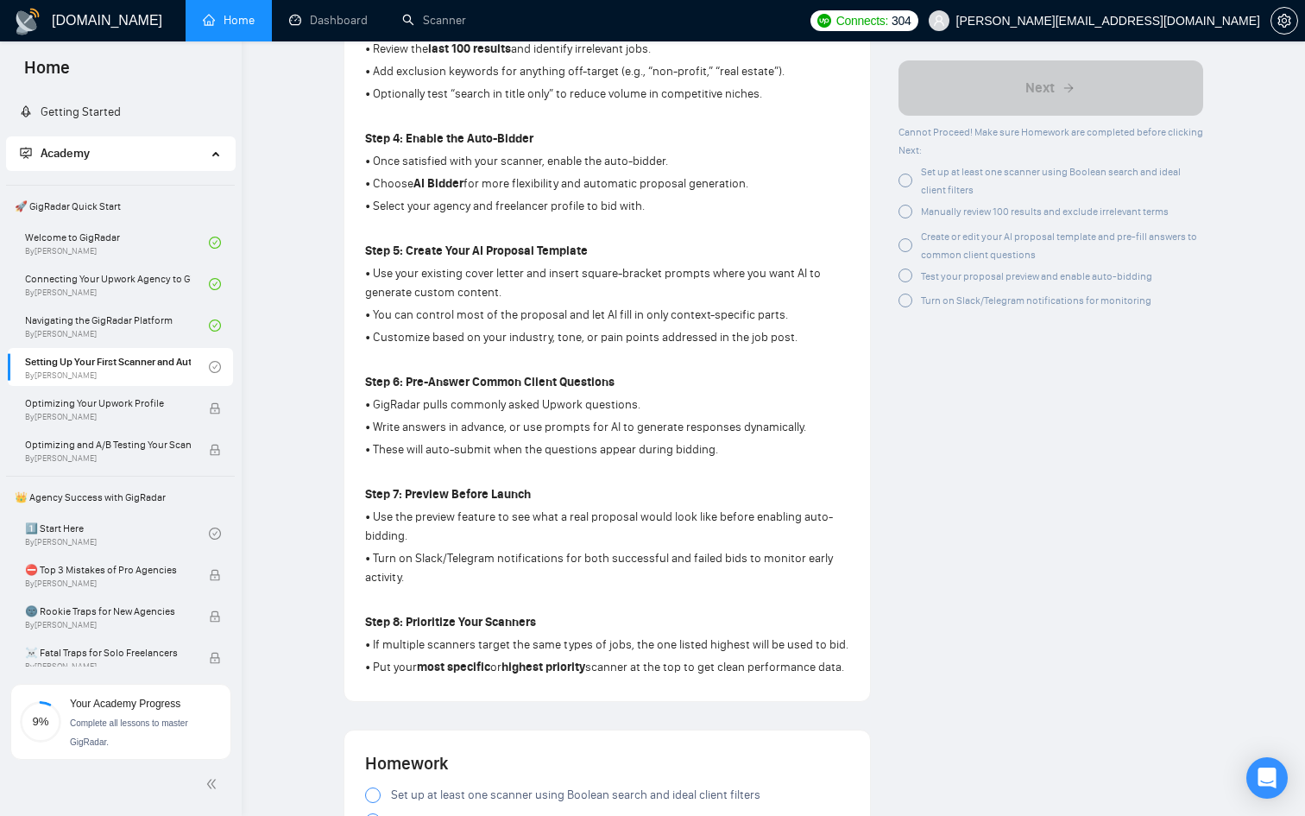
scroll to position [931, 0]
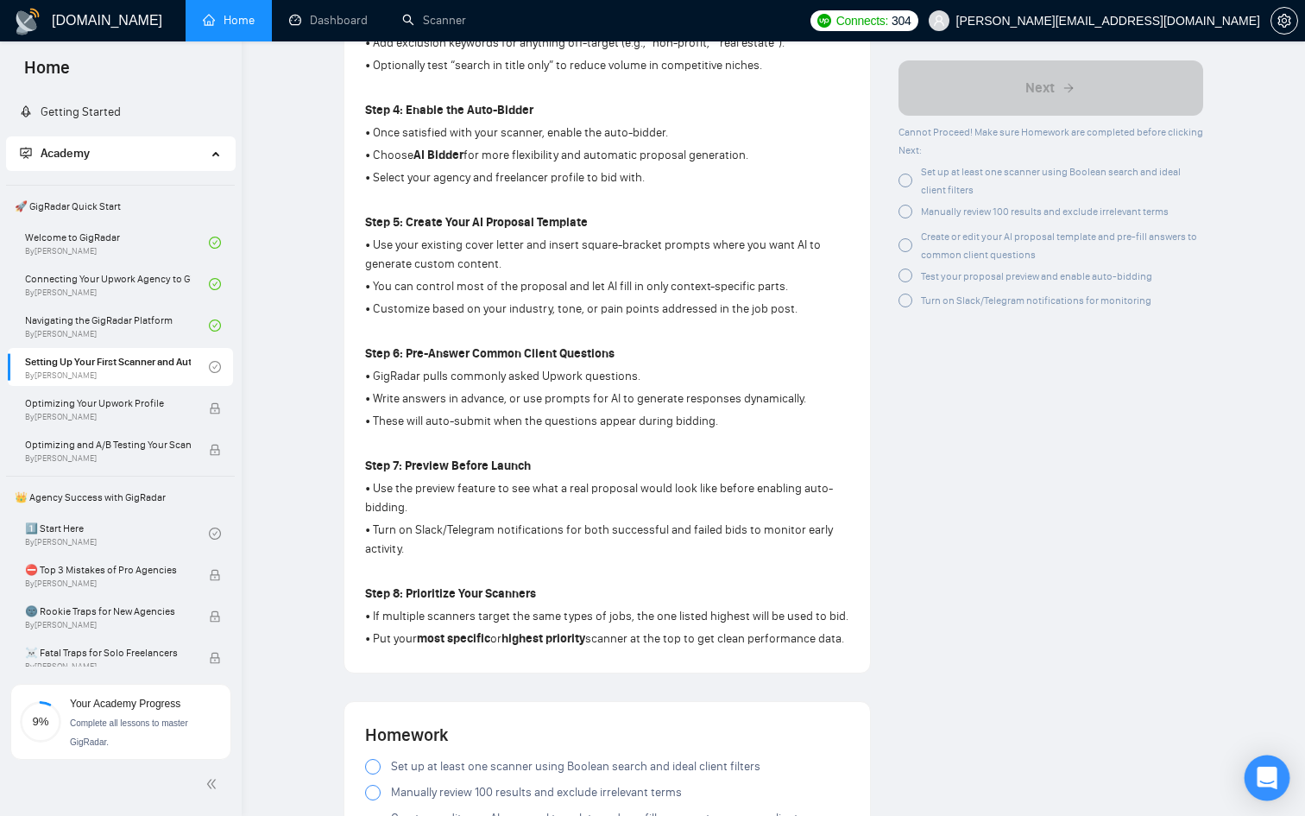
click at [1265, 780] on icon "Open Intercom Messenger" at bounding box center [1267, 778] width 20 height 22
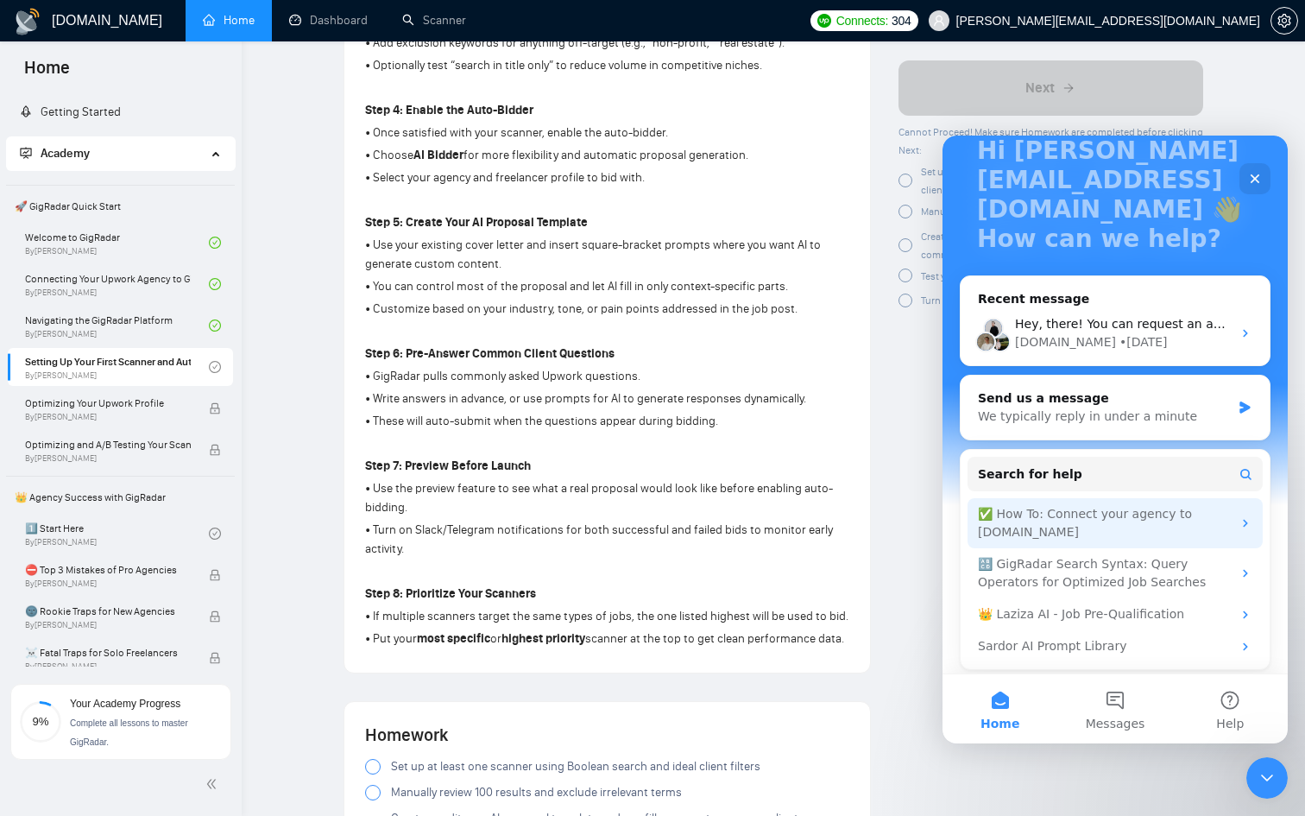
scroll to position [127, 0]
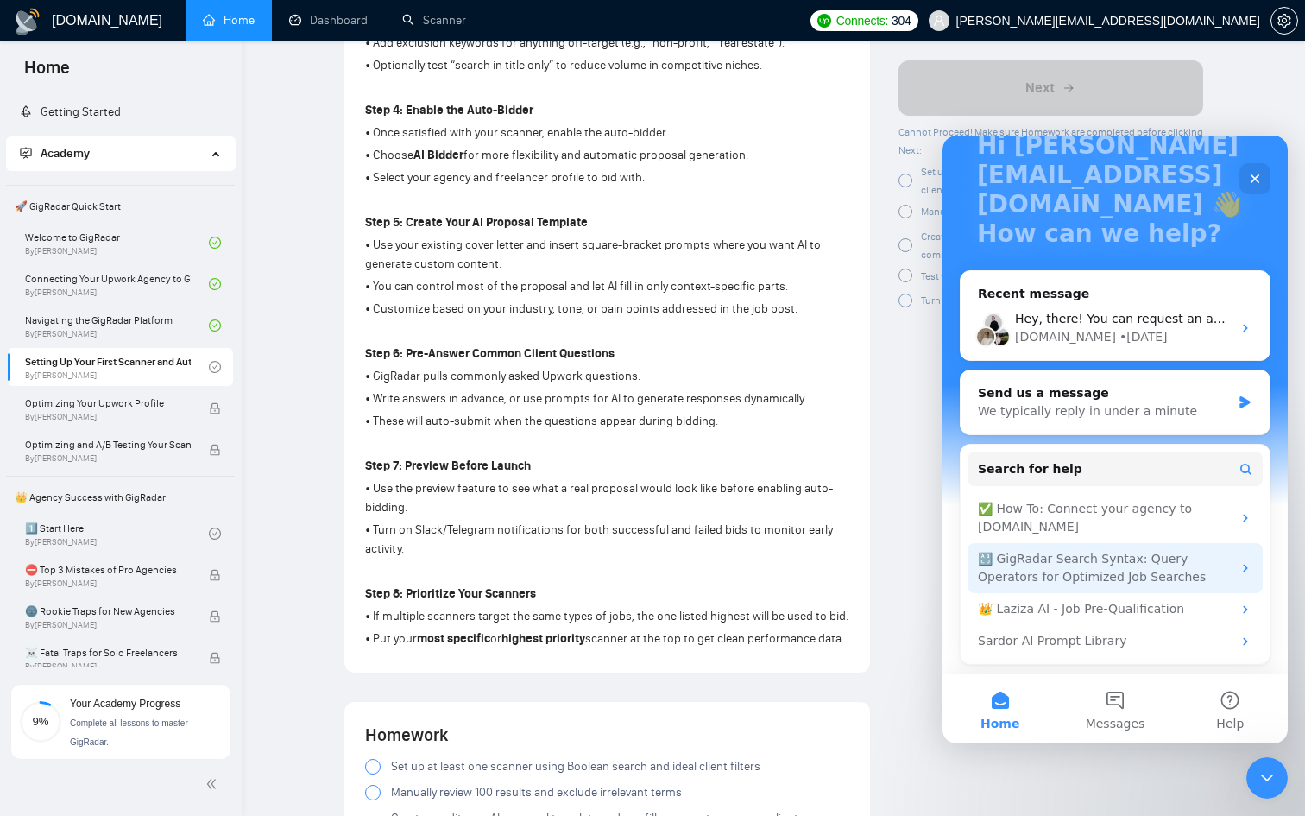
click at [1178, 556] on div "🔠 GigRadar Search Syntax: Query Operators for Optimized Job Searches" at bounding box center [1105, 568] width 254 height 36
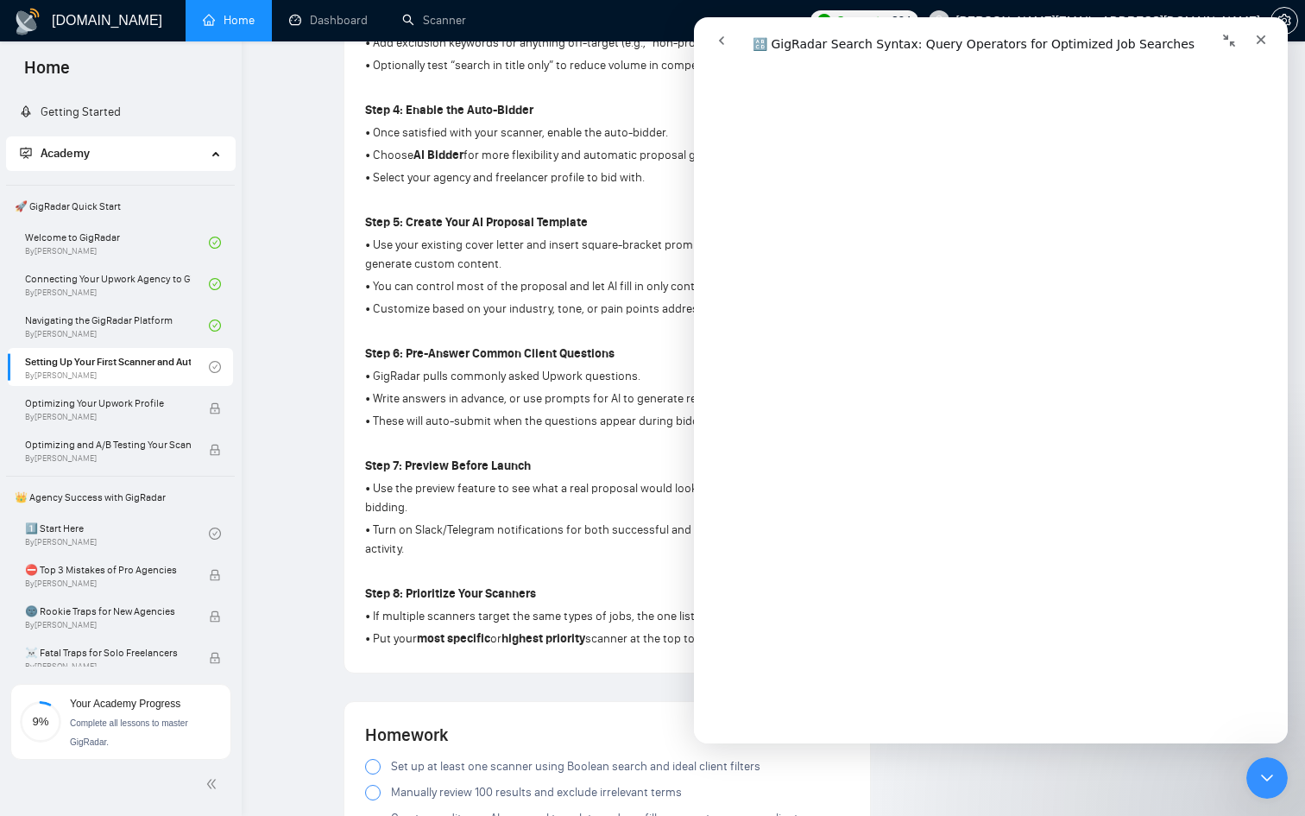
scroll to position [0, 0]
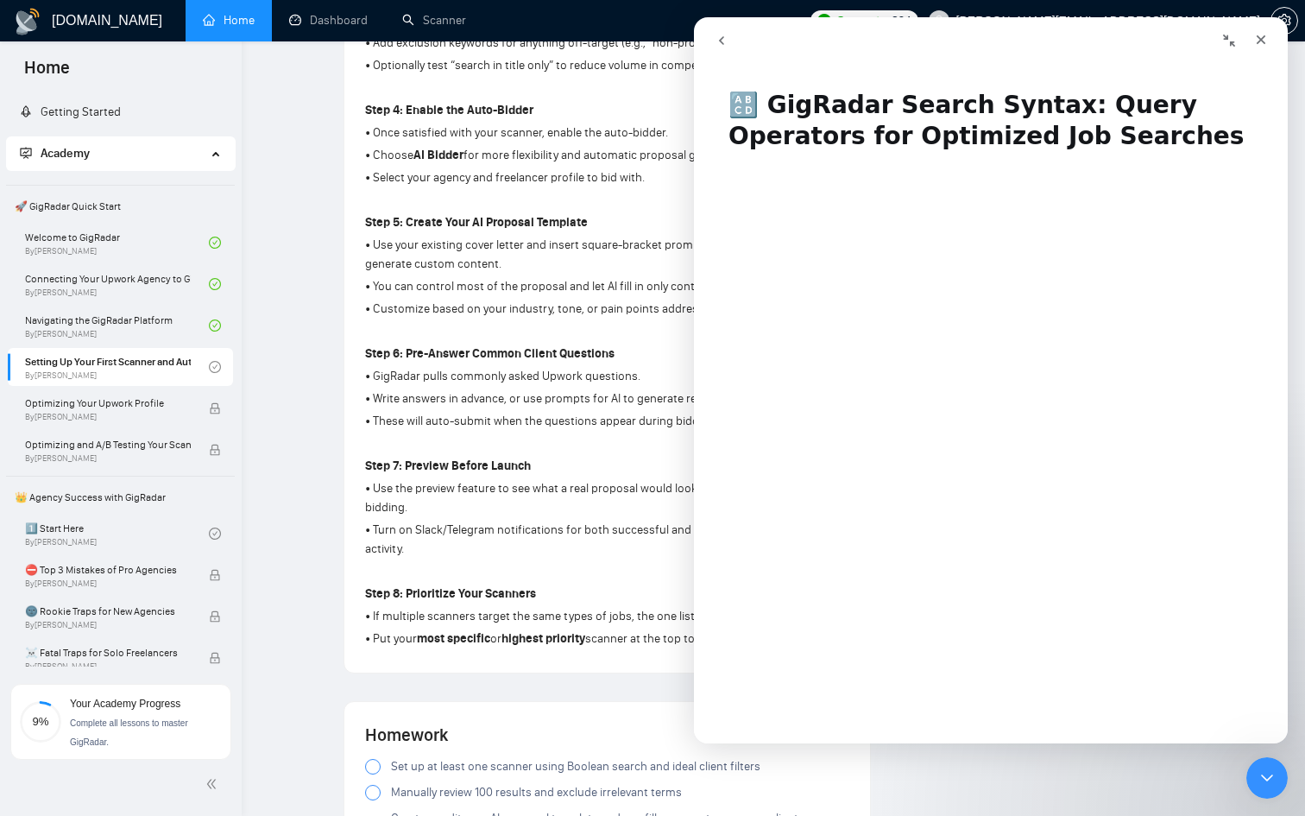
click at [1221, 33] on button "Collapse window" at bounding box center [1229, 40] width 33 height 33
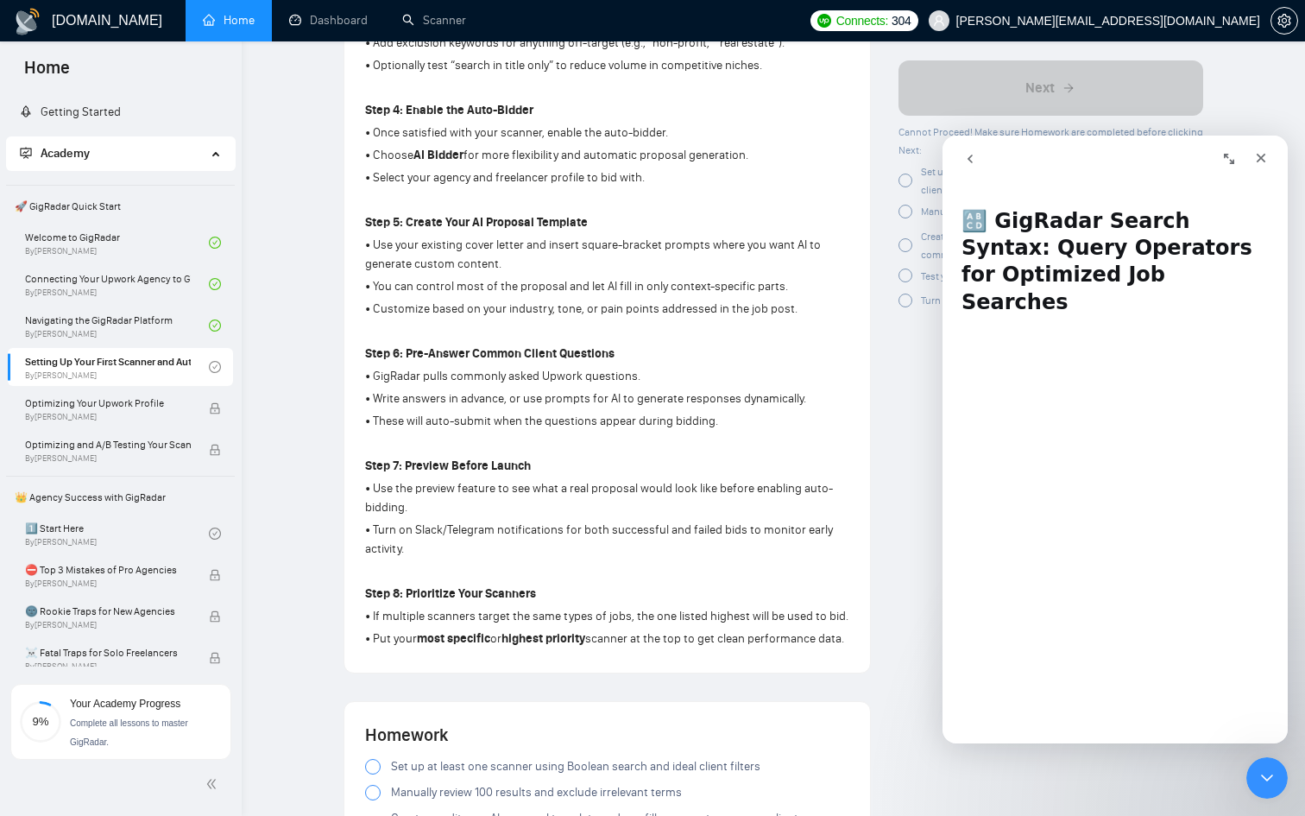
click at [1222, 155] on icon "Expand window" at bounding box center [1229, 159] width 14 height 14
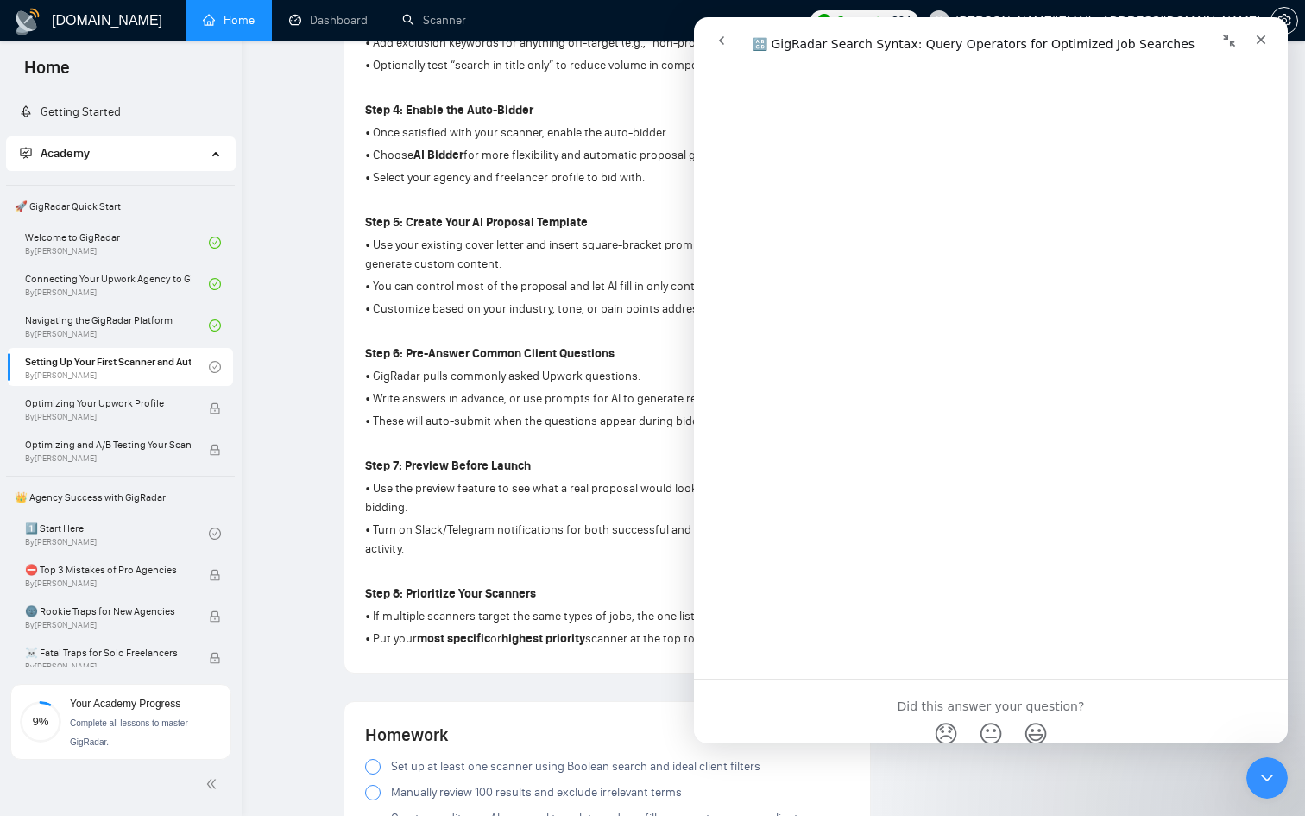
scroll to position [6078, 0]
